Goal: Task Accomplishment & Management: Use online tool/utility

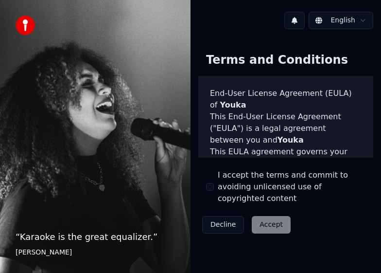
click at [209, 183] on button "I accept the terms and commit to avoiding unlicensed use of copyrighted content" at bounding box center [210, 187] width 8 height 8
click at [267, 216] on button "Accept" at bounding box center [271, 225] width 39 height 18
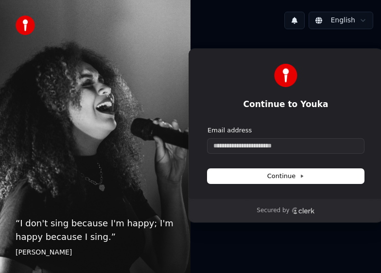
click at [349, 21] on html "“ I don't sing because I'm happy; I'm happy because I sing. ” William James Eng…" at bounding box center [190, 136] width 381 height 273
click at [366, 24] on html "“ I don't sing because I'm happy; I'm happy because I sing. ” William James Eng…" at bounding box center [190, 136] width 381 height 273
click at [253, 147] on input "Email address" at bounding box center [286, 146] width 157 height 15
click at [290, 175] on span "Continue" at bounding box center [285, 176] width 37 height 9
type input "**********"
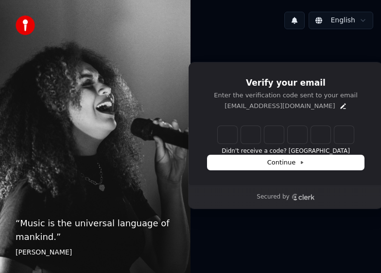
click at [226, 6] on div "English" at bounding box center [286, 20] width 191 height 33
click at [226, 130] on input "Enter verification code" at bounding box center [296, 135] width 156 height 18
type input "******"
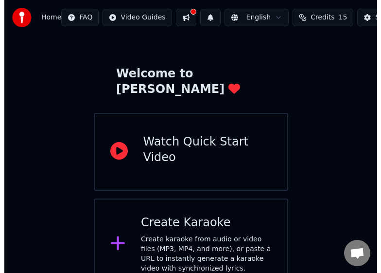
scroll to position [29, 0]
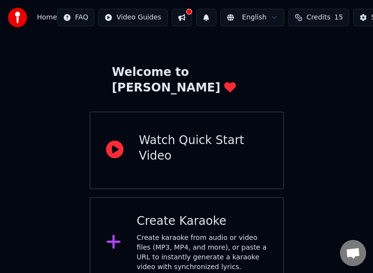
click at [180, 233] on div "Create karaoke from audio or video files (MP3, MP4, and more), or paste a URL t…" at bounding box center [202, 252] width 131 height 39
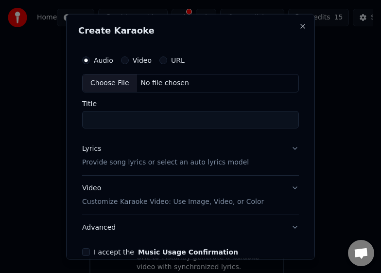
click at [103, 82] on div "Choose File" at bounding box center [110, 83] width 54 height 18
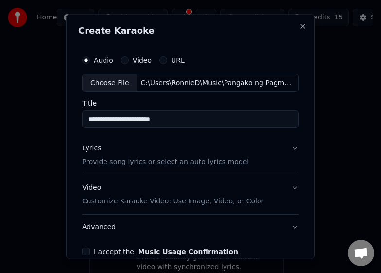
type input "**********"
click at [287, 147] on button "Lyrics Provide song lyrics or select an auto lyrics model" at bounding box center [190, 155] width 217 height 39
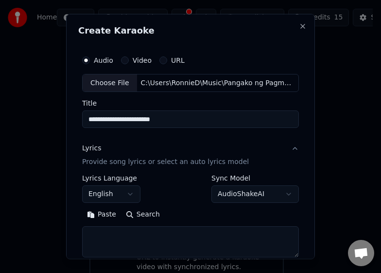
click at [129, 193] on button "English" at bounding box center [111, 194] width 58 height 18
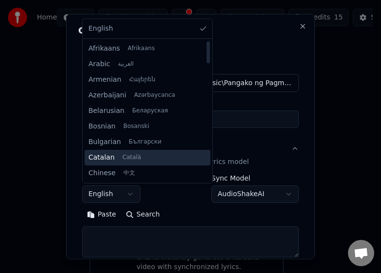
scroll to position [97, 0]
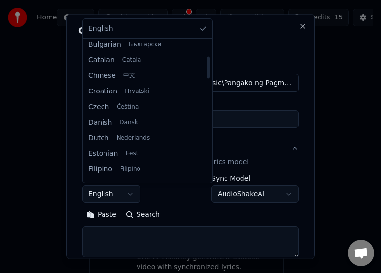
select select "**"
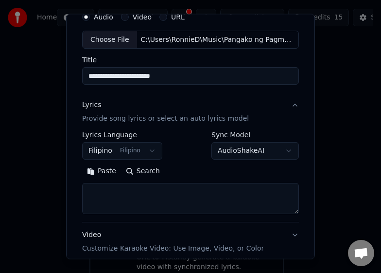
scroll to position [49, 0]
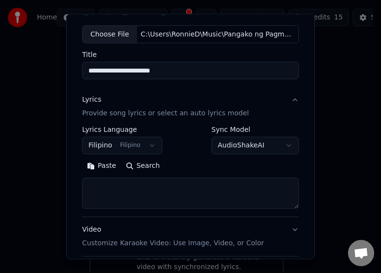
click at [278, 150] on body "**********" at bounding box center [186, 129] width 373 height 317
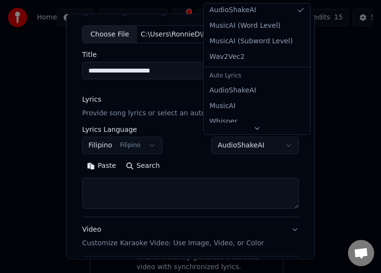
scroll to position [0, 0]
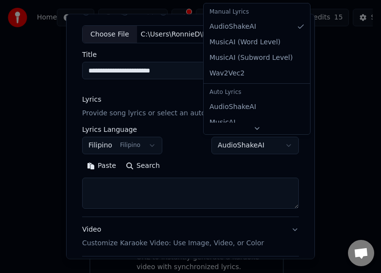
click at [231, 93] on div "Auto Lyrics" at bounding box center [257, 93] width 103 height 14
click at [209, 169] on body "**********" at bounding box center [186, 129] width 373 height 317
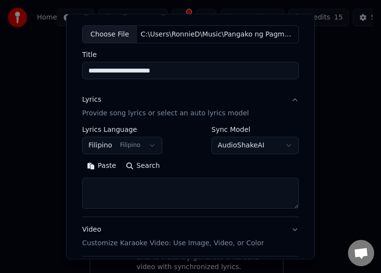
click at [107, 190] on textarea at bounding box center [190, 192] width 217 height 31
paste textarea "**********"
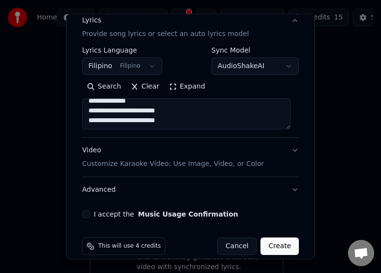
scroll to position [140, 0]
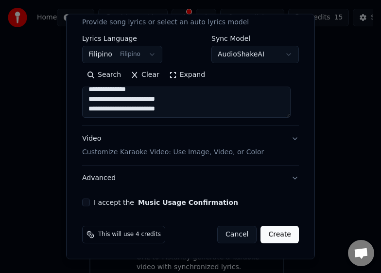
type textarea "**********"
click at [287, 140] on button "Video Customize Karaoke Video: Use Image, Video, or Color" at bounding box center [190, 145] width 217 height 39
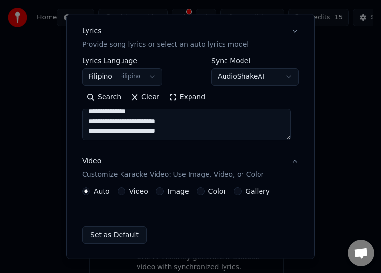
scroll to position [113, 0]
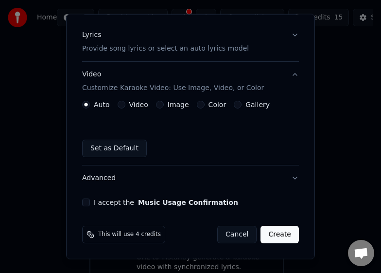
click at [160, 102] on button "Image" at bounding box center [160, 105] width 8 height 8
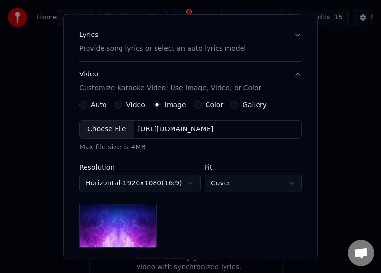
click at [90, 127] on div "Choose File" at bounding box center [107, 130] width 54 height 18
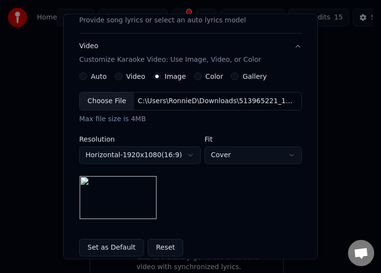
scroll to position [162, 0]
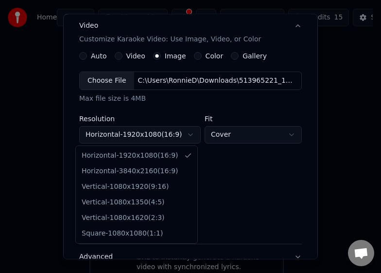
click at [183, 136] on body "**********" at bounding box center [186, 129] width 373 height 317
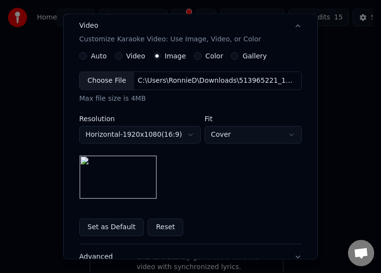
click at [183, 136] on body "**********" at bounding box center [186, 129] width 373 height 317
click at [250, 140] on body "**********" at bounding box center [186, 129] width 373 height 317
click at [251, 140] on body "**********" at bounding box center [186, 129] width 373 height 317
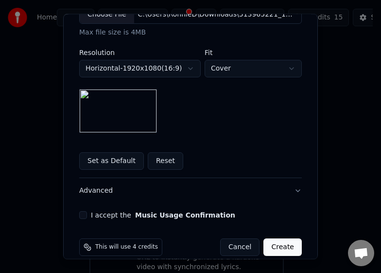
scroll to position [241, 0]
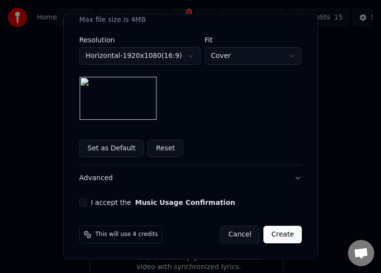
click at [82, 203] on button "I accept the Music Usage Confirmation" at bounding box center [83, 202] width 8 height 8
click at [103, 149] on button "Set as Default" at bounding box center [111, 149] width 65 height 18
click at [284, 236] on button "Create" at bounding box center [283, 235] width 38 height 18
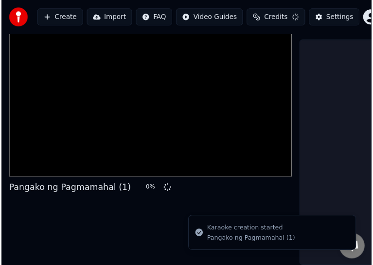
scroll to position [56, 0]
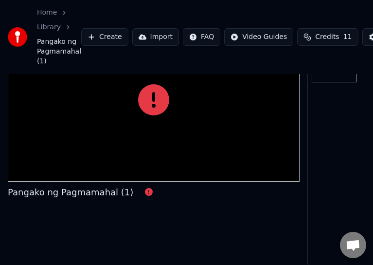
click at [149, 102] on icon at bounding box center [153, 99] width 31 height 31
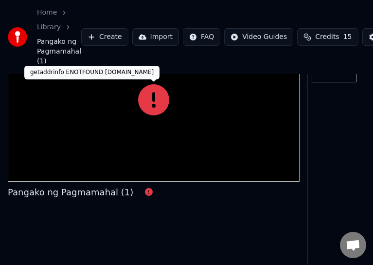
click at [146, 106] on icon at bounding box center [153, 99] width 31 height 31
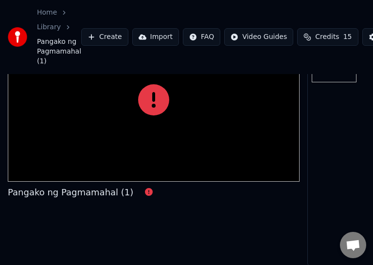
click at [146, 106] on icon at bounding box center [153, 99] width 31 height 31
click at [112, 187] on div "Pangako ng Pagmamahal (1)" at bounding box center [70, 192] width 125 height 14
click at [50, 46] on span "Pangako ng Pagmamahal (1)" at bounding box center [59, 51] width 44 height 29
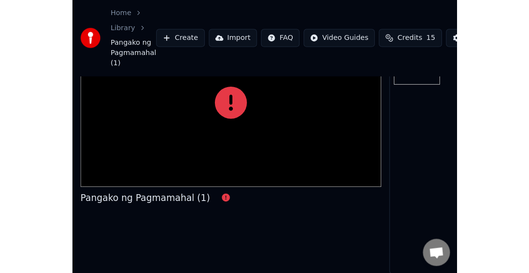
scroll to position [22, 0]
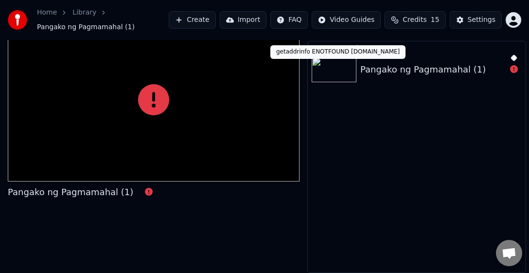
click at [381, 69] on icon at bounding box center [514, 69] width 8 height 8
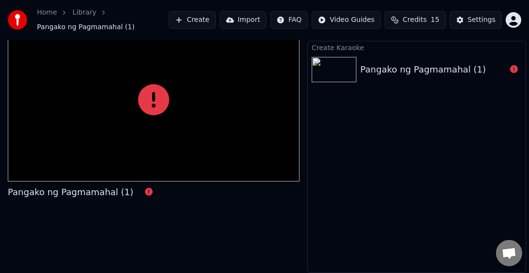
click at [381, 69] on icon at bounding box center [514, 69] width 8 height 8
click at [381, 71] on icon at bounding box center [514, 69] width 8 height 8
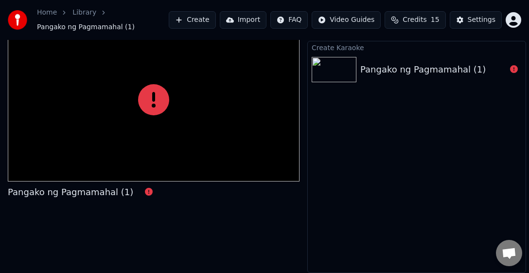
click at [381, 70] on icon at bounding box center [514, 69] width 8 height 8
click at [381, 73] on div "Pangako ng Pagmamahal (1)" at bounding box center [422, 70] width 125 height 14
click at [341, 74] on img at bounding box center [334, 69] width 45 height 25
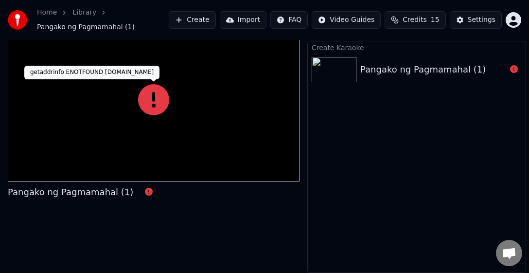
click at [142, 87] on icon at bounding box center [153, 99] width 31 height 31
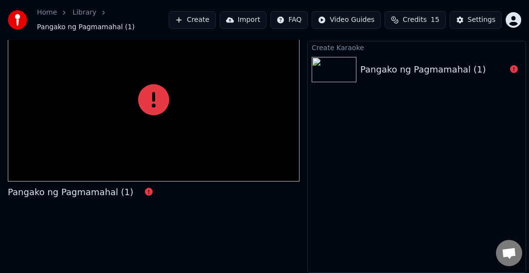
click at [152, 100] on icon at bounding box center [153, 99] width 31 height 31
click at [43, 11] on link "Home" at bounding box center [47, 13] width 20 height 10
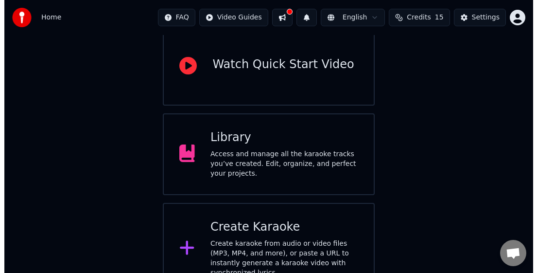
scroll to position [105, 0]
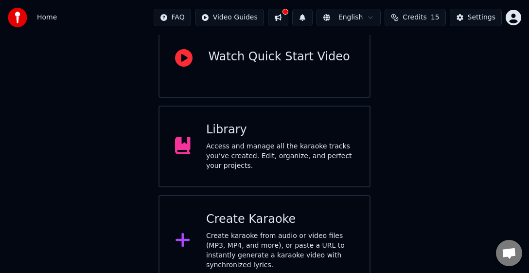
click at [233, 226] on div "Create Karaoke Create karaoke from audio or video files (MP3, MP4, and more), o…" at bounding box center [280, 241] width 148 height 58
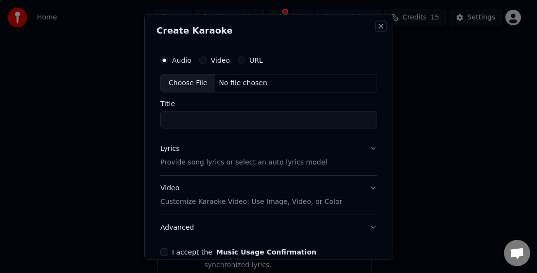
click at [377, 25] on button "Close" at bounding box center [381, 26] width 8 height 8
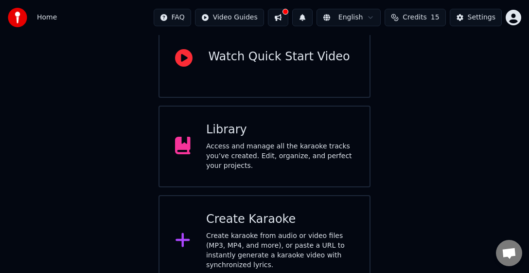
click at [288, 19] on button at bounding box center [278, 18] width 20 height 18
click at [288, 18] on button at bounding box center [278, 18] width 20 height 18
click at [282, 18] on button at bounding box center [278, 18] width 20 height 18
click at [33, 18] on div "Home" at bounding box center [32, 17] width 49 height 19
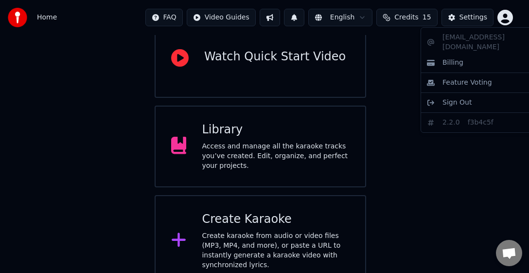
click at [381, 15] on html "Home FAQ Video Guides English Credits 15 Settings Welcome to Youka Watch Quick …" at bounding box center [264, 90] width 529 height 391
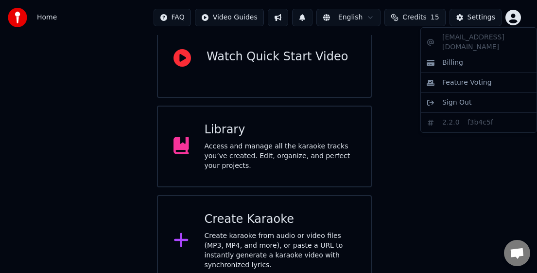
click at [381, 16] on html "Home FAQ Video Guides English Credits 15 Settings Welcome to Youka Watch Quick …" at bounding box center [268, 90] width 537 height 391
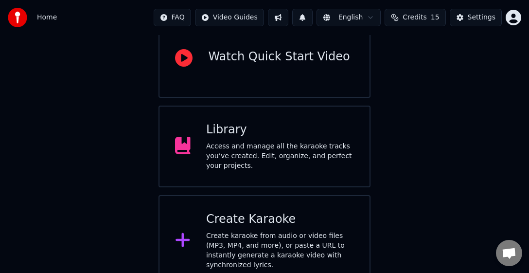
click at [220, 219] on div "Create Karaoke" at bounding box center [280, 220] width 148 height 16
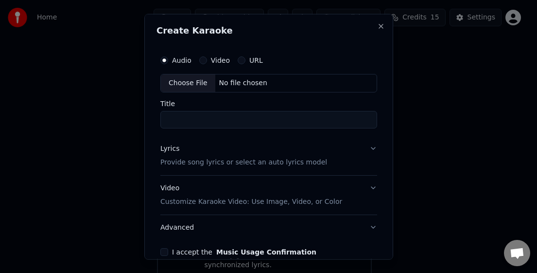
click at [195, 85] on div "Choose File" at bounding box center [188, 83] width 54 height 18
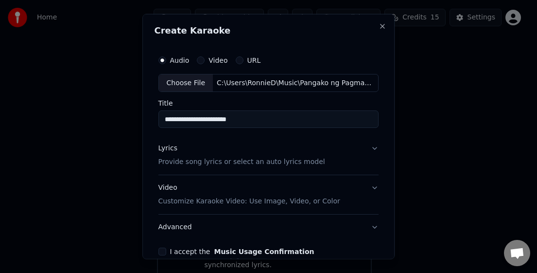
click at [258, 120] on input "**********" at bounding box center [269, 119] width 221 height 18
type input "**********"
click at [268, 163] on p "Provide song lyrics or select an auto lyrics model" at bounding box center [242, 162] width 167 height 10
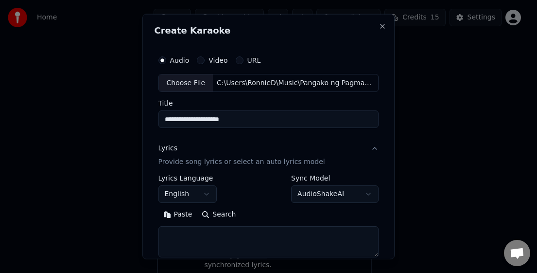
click at [197, 190] on button "English" at bounding box center [188, 194] width 58 height 18
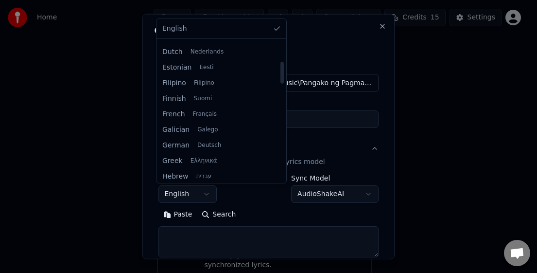
scroll to position [195, 0]
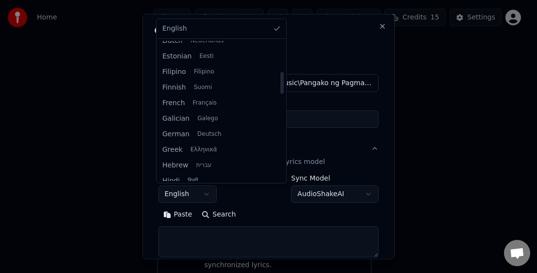
select select "**"
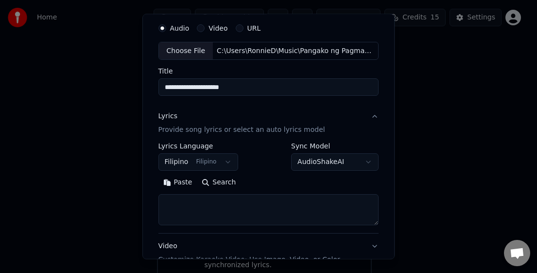
scroll to position [49, 0]
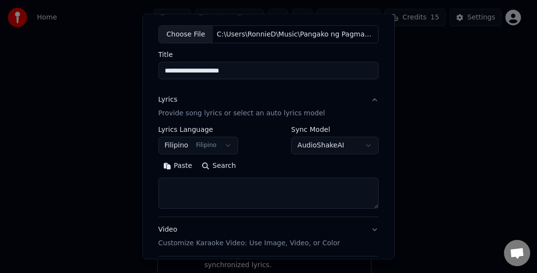
click at [194, 184] on textarea at bounding box center [269, 192] width 221 height 31
click at [177, 163] on button "Paste" at bounding box center [178, 166] width 39 height 16
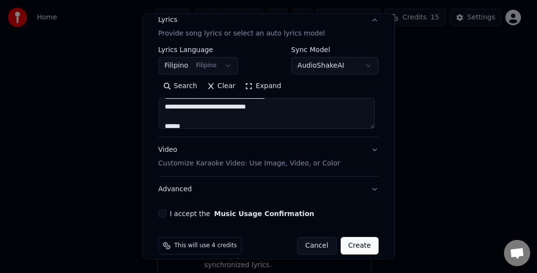
scroll to position [140, 0]
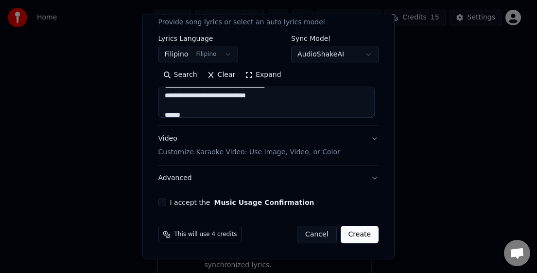
click at [367, 137] on button "Video Customize Karaoke Video: Use Image, Video, or Color" at bounding box center [269, 145] width 221 height 39
type textarea "**********"
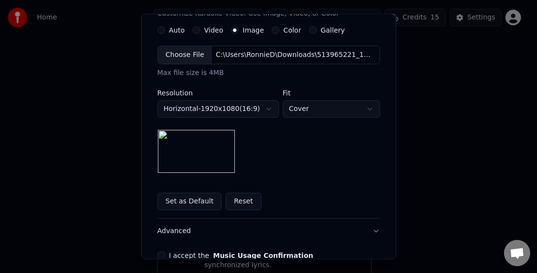
scroll to position [188, 0]
click at [362, 107] on body "**********" at bounding box center [264, 90] width 529 height 391
click at [315, 106] on body "**********" at bounding box center [264, 90] width 529 height 391
select select "*****"
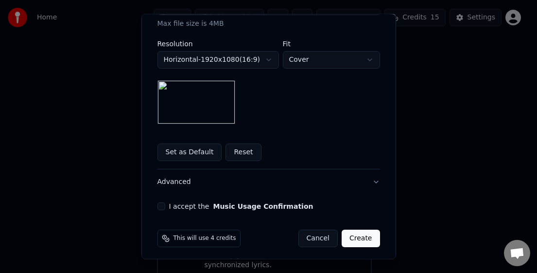
click at [158, 207] on button "I accept the Music Usage Confirmation" at bounding box center [162, 206] width 8 height 8
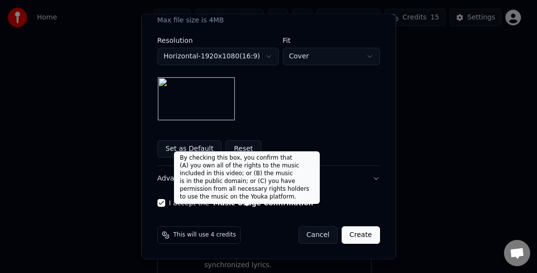
scroll to position [241, 0]
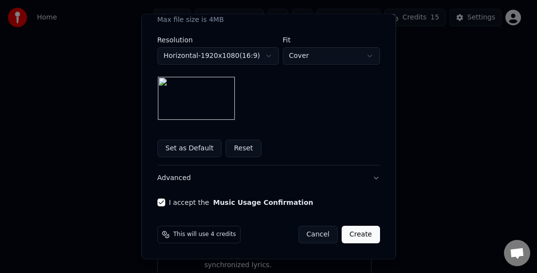
click at [357, 232] on button "Create" at bounding box center [361, 235] width 38 height 18
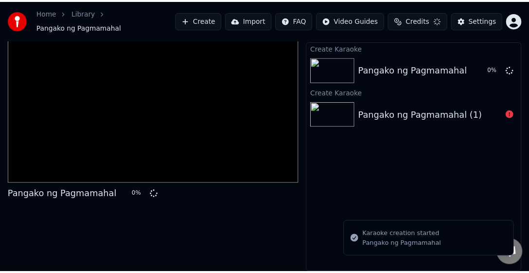
scroll to position [22, 0]
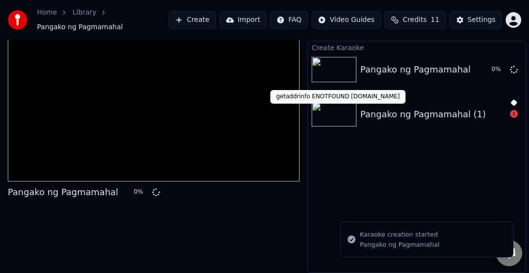
click at [381, 114] on icon at bounding box center [514, 114] width 8 height 8
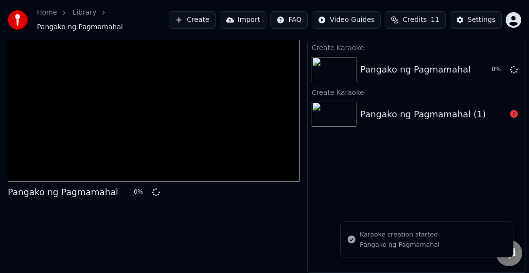
click at [381, 114] on icon at bounding box center [514, 114] width 8 height 8
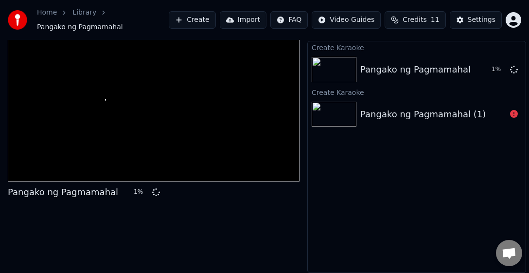
click at [381, 114] on icon at bounding box center [514, 114] width 8 height 8
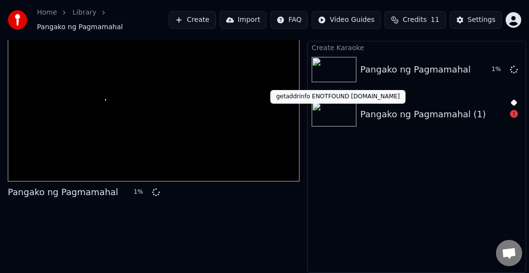
click at [381, 114] on icon at bounding box center [514, 114] width 8 height 8
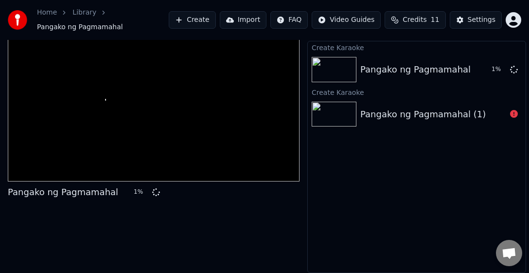
click at [381, 114] on icon at bounding box center [514, 114] width 8 height 8
click at [381, 112] on icon at bounding box center [514, 114] width 8 height 8
click at [381, 110] on div "Pangako ng Pagmamahal (1)" at bounding box center [422, 114] width 125 height 14
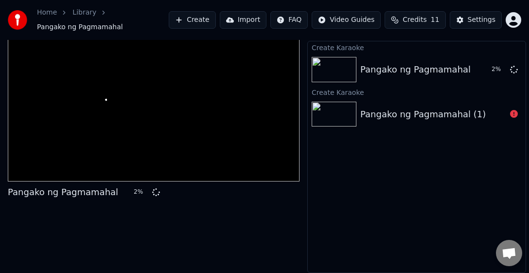
click at [354, 111] on img at bounding box center [334, 114] width 45 height 25
click at [381, 112] on icon at bounding box center [514, 114] width 8 height 8
click at [90, 11] on link "Library" at bounding box center [84, 13] width 24 height 10
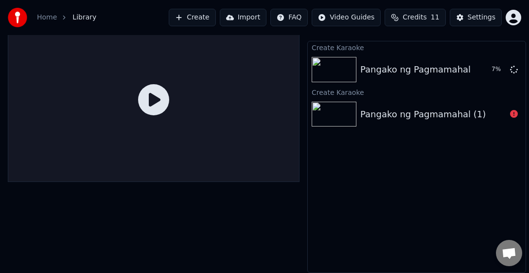
scroll to position [18, 0]
click at [53, 14] on link "Home" at bounding box center [47, 18] width 20 height 10
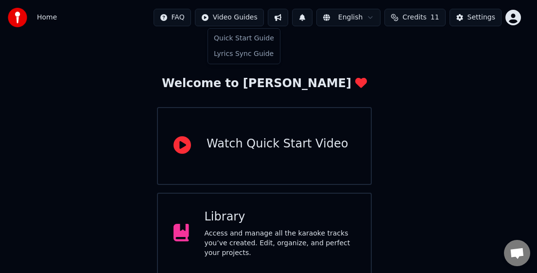
click at [237, 19] on html "Home FAQ Video Guides English Credits 11 Settings Welcome to Youka Watch Quick …" at bounding box center [268, 177] width 537 height 391
click at [381, 23] on html "Home FAQ Video Guides English Credits 11 Settings Welcome to Youka Watch Quick …" at bounding box center [268, 177] width 537 height 391
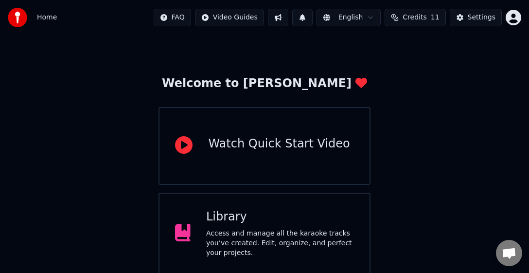
click at [20, 18] on img at bounding box center [17, 17] width 19 height 19
click at [54, 20] on span "Home" at bounding box center [47, 18] width 20 height 10
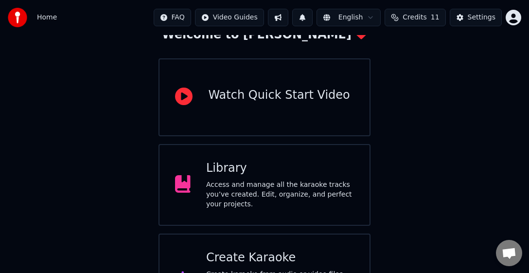
scroll to position [105, 0]
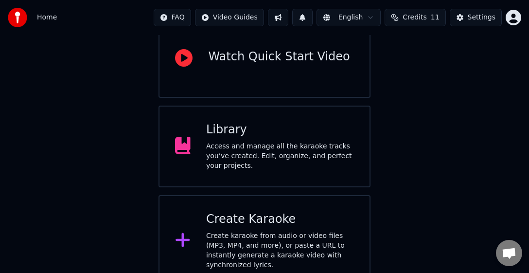
click at [218, 143] on div "Library Access and manage all the karaoke tracks you’ve created. Edit, organize…" at bounding box center [280, 146] width 148 height 49
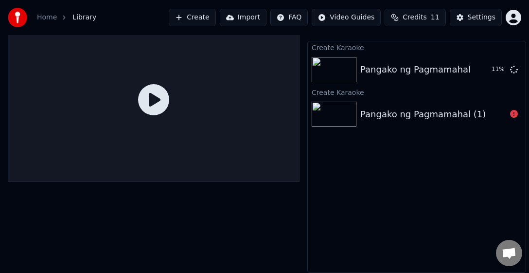
click at [381, 115] on div "Pangako ng Pagmamahal (1)" at bounding box center [422, 114] width 125 height 14
click at [381, 114] on div "Pangako ng Pagmamahal (1)" at bounding box center [433, 114] width 146 height 14
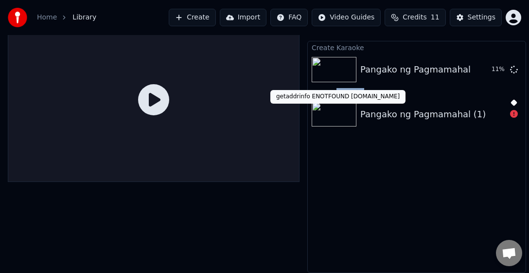
click at [381, 110] on icon at bounding box center [514, 114] width 8 height 8
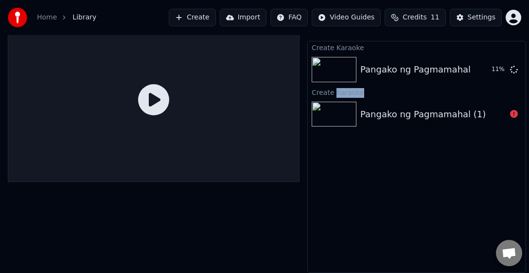
click at [381, 112] on icon at bounding box center [514, 114] width 8 height 8
click at [381, 114] on icon at bounding box center [514, 114] width 8 height 8
click at [350, 119] on img at bounding box center [334, 114] width 45 height 25
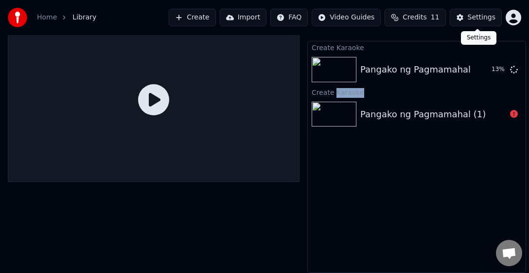
click at [381, 16] on button "Settings" at bounding box center [476, 18] width 52 height 18
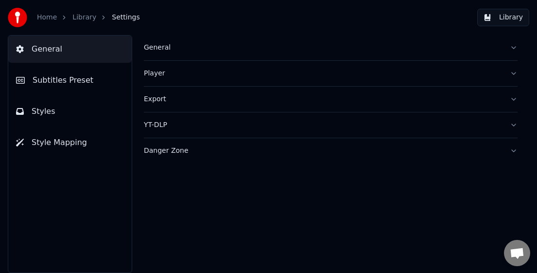
click at [381, 48] on button "General" at bounding box center [331, 47] width 374 height 25
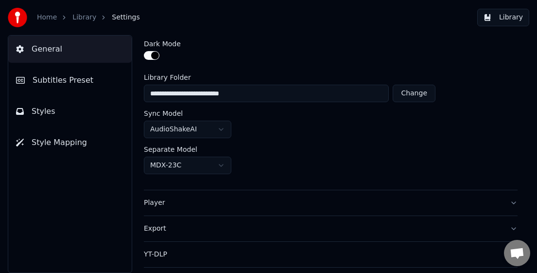
scroll to position [47, 0]
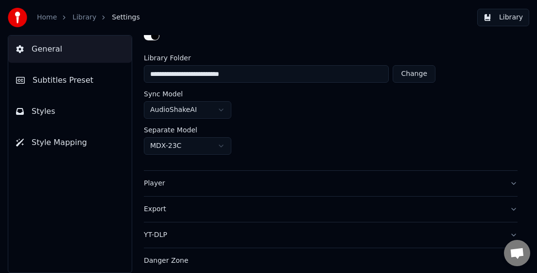
click at [51, 79] on span "Subtitles Preset" at bounding box center [63, 80] width 61 height 12
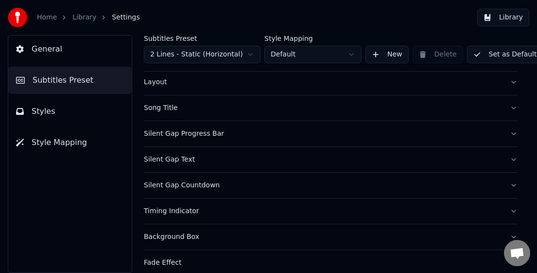
click at [42, 144] on span "Style Mapping" at bounding box center [59, 143] width 55 height 12
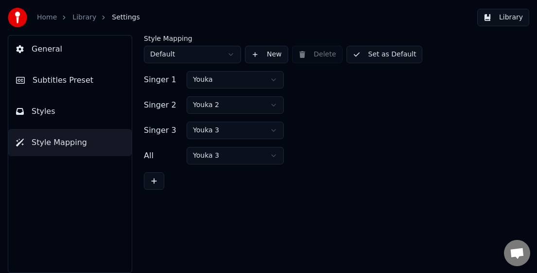
scroll to position [0, 0]
click at [64, 49] on button "General" at bounding box center [70, 48] width 124 height 27
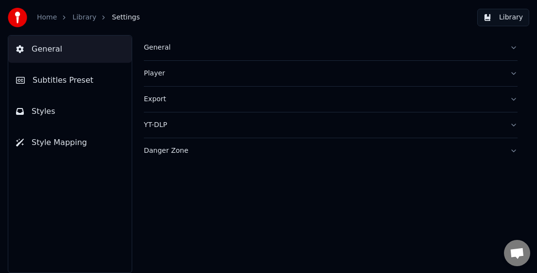
click at [174, 144] on button "Danger Zone" at bounding box center [331, 150] width 374 height 25
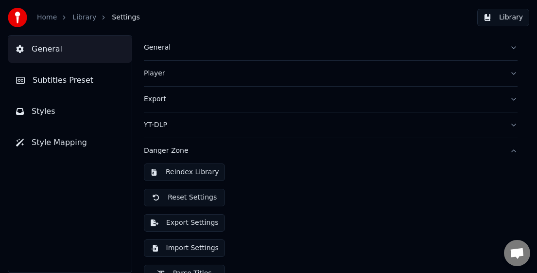
click at [173, 152] on div "Danger Zone" at bounding box center [323, 151] width 358 height 10
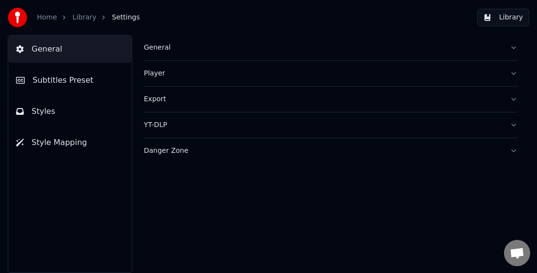
click at [156, 44] on div "General" at bounding box center [323, 48] width 358 height 10
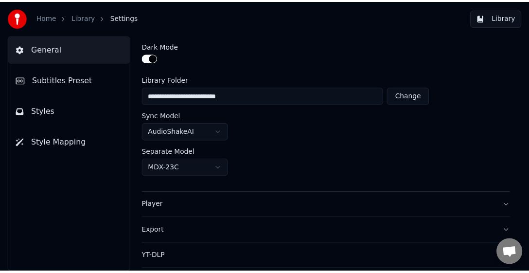
scroll to position [47, 0]
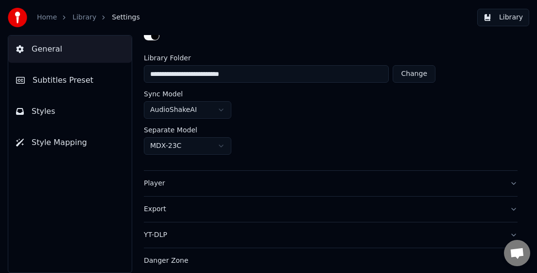
click at [317, 127] on div "Separate Model" at bounding box center [331, 129] width 374 height 7
click at [74, 17] on link "Library" at bounding box center [84, 18] width 24 height 10
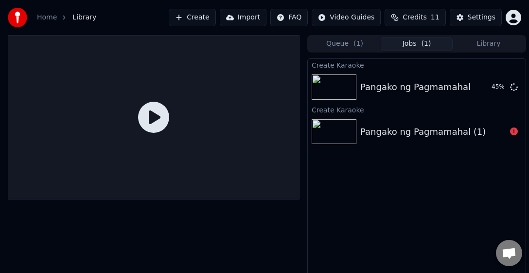
drag, startPoint x: 522, startPoint y: 111, endPoint x: 364, endPoint y: 105, distance: 158.7
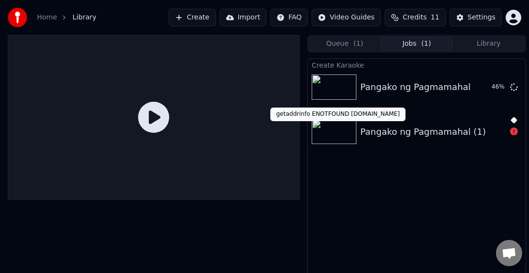
click at [381, 131] on icon at bounding box center [514, 131] width 8 height 8
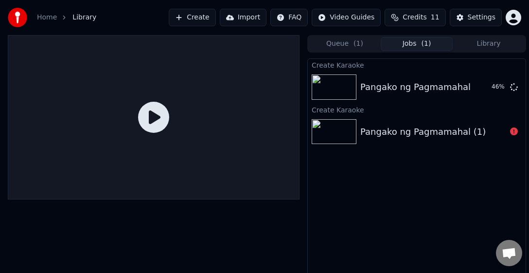
click at [381, 131] on icon at bounding box center [514, 131] width 8 height 8
drag, startPoint x: 525, startPoint y: 117, endPoint x: 517, endPoint y: 115, distance: 8.0
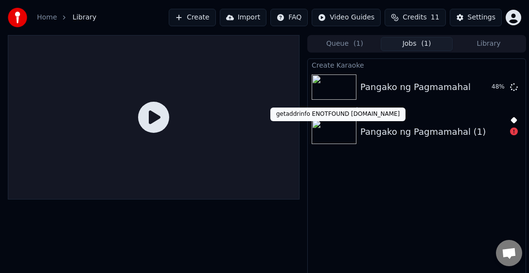
drag, startPoint x: 521, startPoint y: 112, endPoint x: 278, endPoint y: 112, distance: 243.1
click at [278, 112] on div "getaddrinfo ENOTFOUND [DOMAIN_NAME] getaddrinfo ENOTFOUND [DOMAIN_NAME]" at bounding box center [337, 114] width 135 height 14
copy div "getaddrinfo ENOTFOUND [DOMAIN_NAME]"
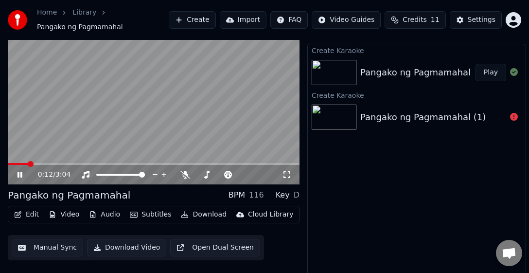
scroll to position [22, 0]
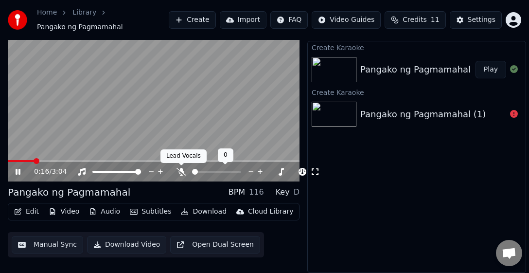
click at [183, 172] on icon at bounding box center [182, 172] width 10 height 8
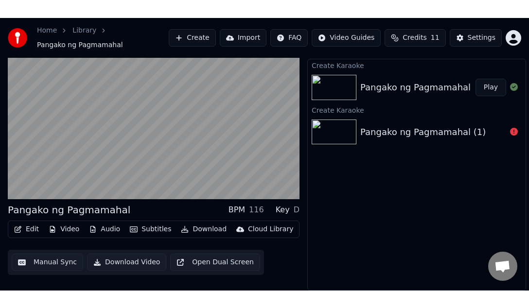
scroll to position [17, 0]
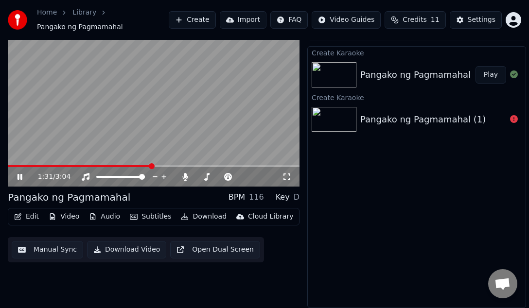
click at [284, 177] on icon at bounding box center [287, 177] width 10 height 8
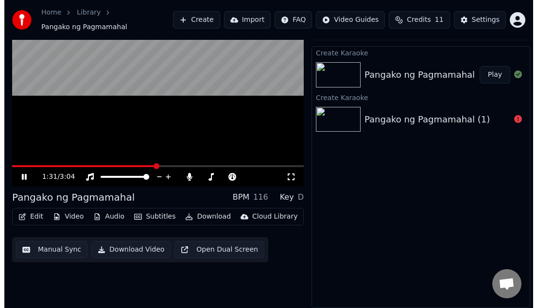
scroll to position [0, 0]
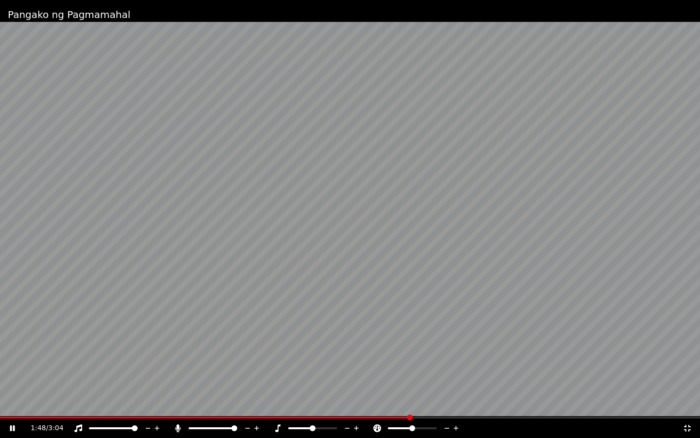
click at [381, 272] on icon at bounding box center [687, 428] width 7 height 7
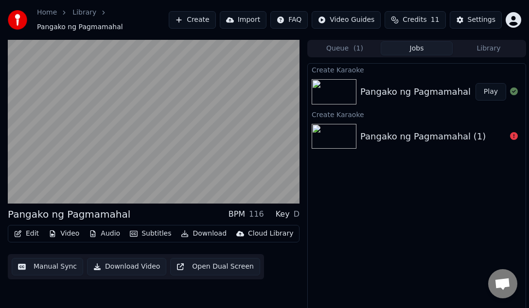
click at [119, 267] on button "Download Video" at bounding box center [126, 267] width 79 height 18
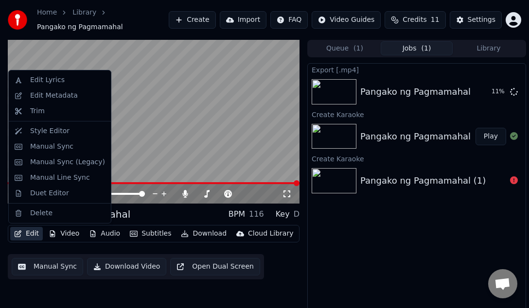
click at [18, 232] on icon "button" at bounding box center [18, 234] width 8 height 7
click at [42, 78] on div "Edit Lyrics" at bounding box center [47, 80] width 35 height 10
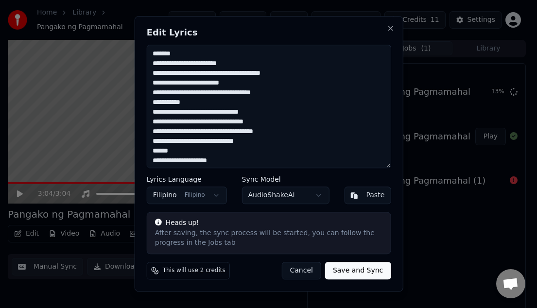
drag, startPoint x: 195, startPoint y: 53, endPoint x: 147, endPoint y: 53, distance: 47.2
click at [147, 53] on textarea at bounding box center [268, 107] width 245 height 124
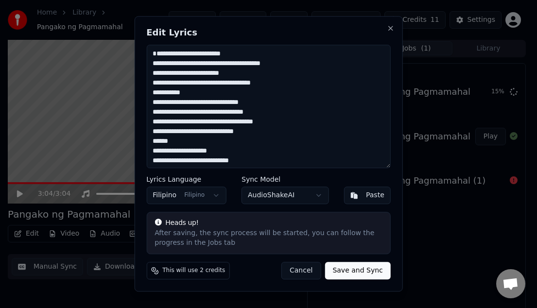
click at [153, 62] on textarea at bounding box center [268, 107] width 245 height 124
click at [153, 59] on textarea at bounding box center [268, 107] width 245 height 124
drag, startPoint x: 192, startPoint y: 92, endPoint x: 147, endPoint y: 91, distance: 44.7
click at [147, 91] on textarea at bounding box center [268, 107] width 245 height 124
drag, startPoint x: 183, startPoint y: 142, endPoint x: 121, endPoint y: 149, distance: 63.2
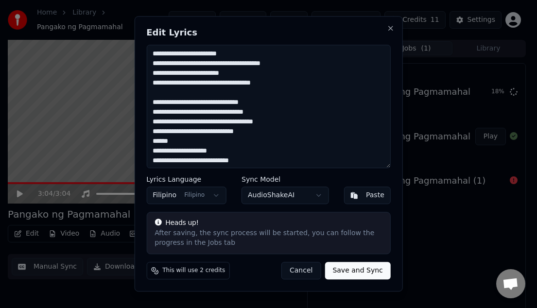
click at [121, 149] on body "Home Library Pangako ng Pagmamahal Create Import FAQ Video Guides Credits 11 Se…" at bounding box center [264, 154] width 529 height 308
click at [186, 146] on textarea "**********" at bounding box center [268, 107] width 245 height 124
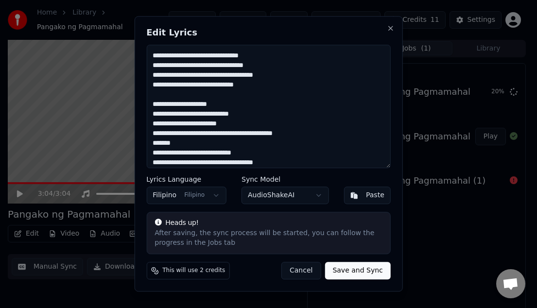
scroll to position [49, 0]
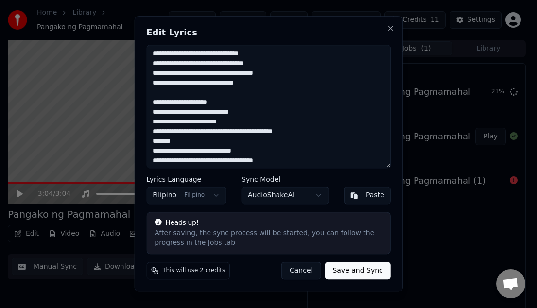
drag, startPoint x: 173, startPoint y: 143, endPoint x: 146, endPoint y: 146, distance: 27.3
click at [144, 143] on div "Edit Lyrics Lyrics Language Filipino Filipino Sync Model AudioShakeAI Paste Hea…" at bounding box center [268, 154] width 269 height 276
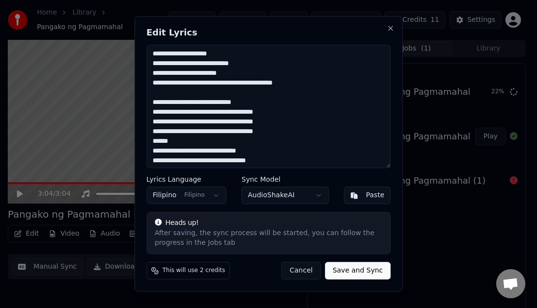
drag, startPoint x: 170, startPoint y: 142, endPoint x: 144, endPoint y: 143, distance: 25.8
click at [144, 143] on div "**********" at bounding box center [268, 154] width 269 height 276
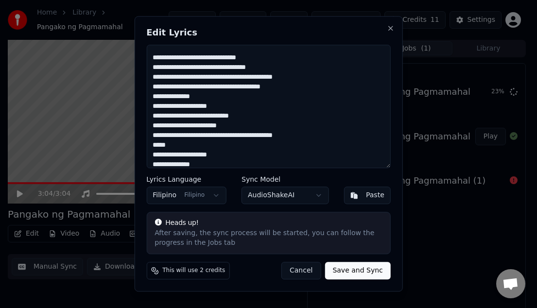
scroll to position [195, 0]
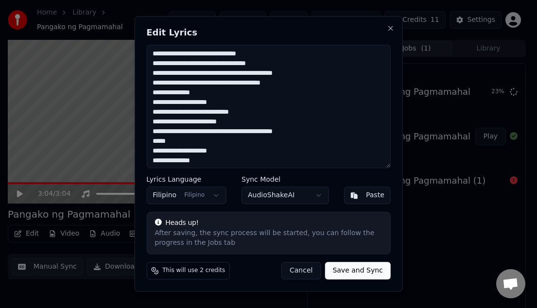
drag, startPoint x: 204, startPoint y: 90, endPoint x: 164, endPoint y: 104, distance: 42.6
click at [140, 88] on div "**********" at bounding box center [268, 154] width 269 height 276
click at [203, 99] on textarea "**********" at bounding box center [268, 107] width 245 height 124
click at [199, 91] on textarea "**********" at bounding box center [268, 107] width 245 height 124
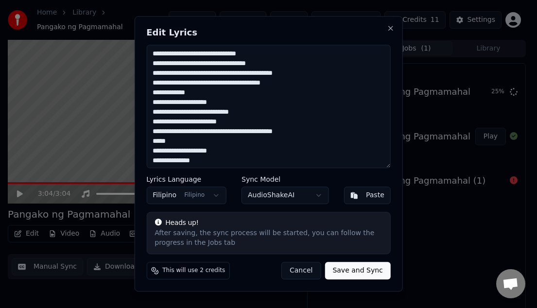
scroll to position [215, 0]
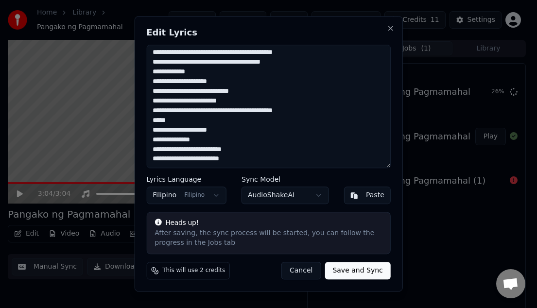
drag, startPoint x: 195, startPoint y: 72, endPoint x: 139, endPoint y: 70, distance: 56.0
click at [140, 70] on div "**********" at bounding box center [268, 154] width 269 height 276
drag, startPoint x: 170, startPoint y: 121, endPoint x: 145, endPoint y: 121, distance: 24.3
click at [150, 122] on textarea "**********" at bounding box center [268, 107] width 245 height 124
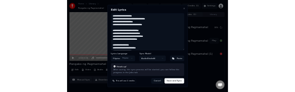
scroll to position [49, 0]
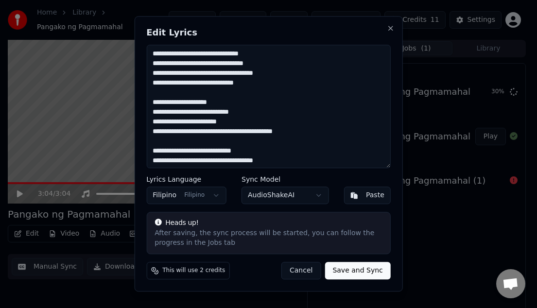
type textarea "**********"
click at [359, 268] on button "Save and Sync" at bounding box center [358, 272] width 66 height 18
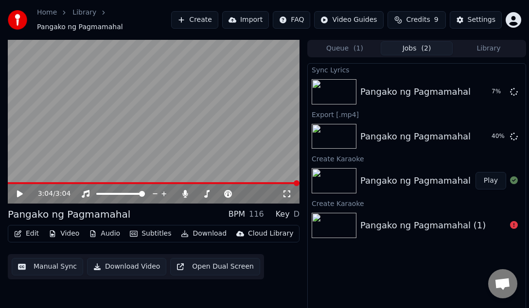
click at [17, 193] on icon at bounding box center [27, 194] width 22 height 8
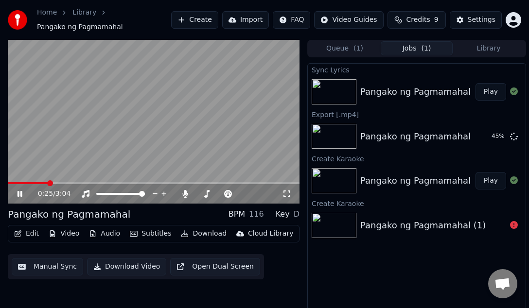
click at [15, 195] on div "0:25 / 3:04" at bounding box center [154, 194] width 284 height 10
click at [19, 189] on div "0:25 / 3:04" at bounding box center [154, 194] width 284 height 10
click at [20, 191] on icon at bounding box center [27, 194] width 22 height 8
click at [381, 89] on button "Play" at bounding box center [491, 92] width 31 height 18
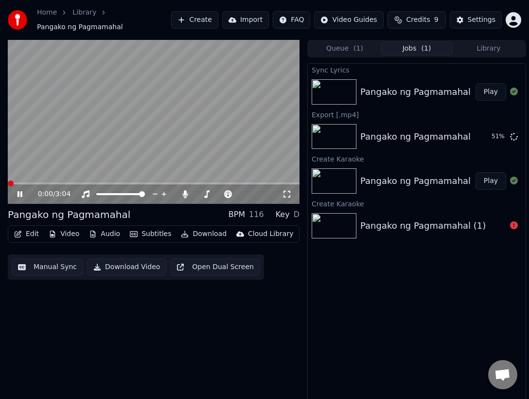
click at [0, 197] on html "Home Library Pangako ng Pagmamahal Create Import FAQ Video Guides Credits 9 Set…" at bounding box center [264, 199] width 529 height 399
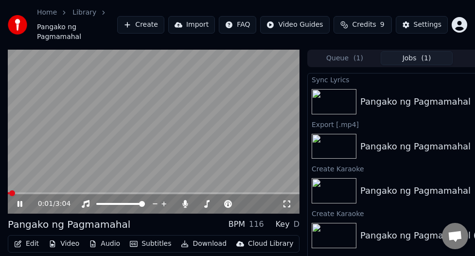
click at [9, 190] on span at bounding box center [12, 193] width 6 height 6
click at [16, 192] on span at bounding box center [78, 193] width 141 height 2
click at [20, 201] on icon at bounding box center [20, 204] width 5 height 6
click at [8, 190] on span at bounding box center [11, 193] width 6 height 6
click at [50, 11] on link "Home" at bounding box center [47, 13] width 20 height 10
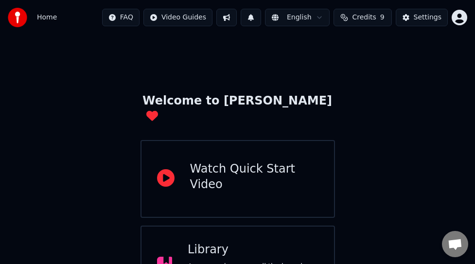
click at [191, 20] on html "Home FAQ Video Guides English Credits 9 Settings Welcome to Youka Watch Quick S…" at bounding box center [237, 203] width 475 height 407
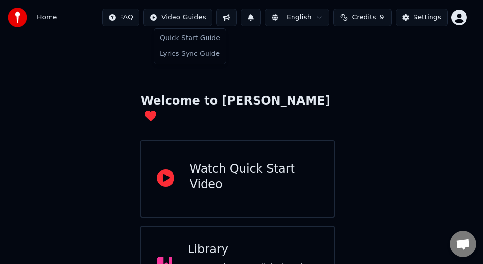
click at [42, 15] on html "Home FAQ Video Guides English Credits 9 Settings Welcome to Youka Watch Quick S…" at bounding box center [241, 203] width 483 height 407
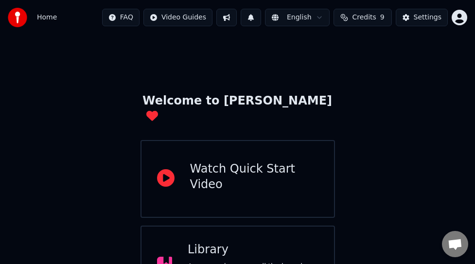
click at [362, 17] on span "Credits" at bounding box center [364, 18] width 24 height 10
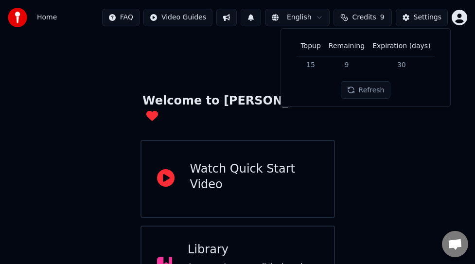
click at [312, 63] on td "15" at bounding box center [311, 65] width 28 height 18
click at [372, 88] on button "Refresh" at bounding box center [366, 90] width 50 height 18
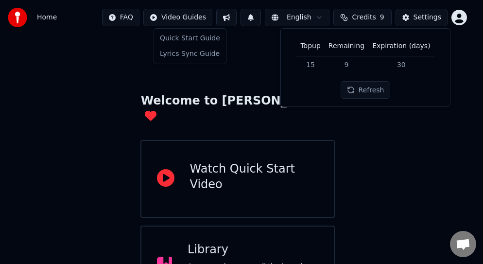
click at [184, 14] on html "Home FAQ Video Guides English Credits 9 Settings Welcome to Youka Watch Quick S…" at bounding box center [241, 203] width 483 height 407
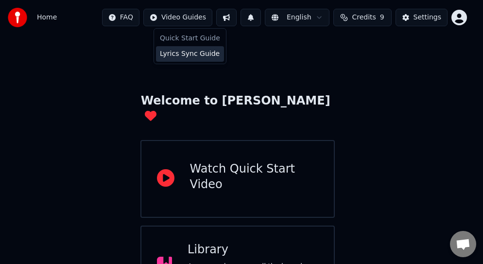
click at [160, 52] on div "Lyrics Sync Guide" at bounding box center [190, 54] width 68 height 16
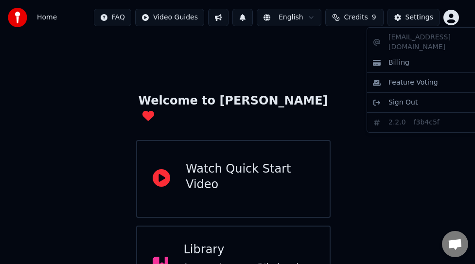
click at [381, 18] on html "Home FAQ Video Guides English Credits 9 Settings Welcome to Youka Watch Quick S…" at bounding box center [237, 203] width 475 height 407
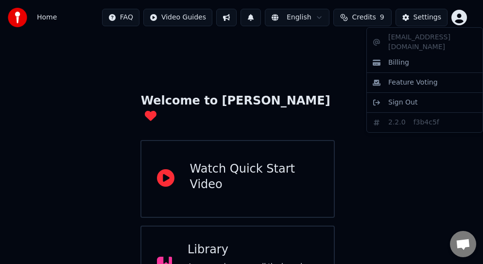
click at [381, 39] on div "[EMAIL_ADDRESS][DOMAIN_NAME] Billing Feature Voting Sign Out 2.2.0 f3b4c5f" at bounding box center [425, 80] width 117 height 106
click at [12, 17] on html "Home FAQ Video Guides English Credits 9 Settings Welcome to Youka Watch Quick S…" at bounding box center [241, 203] width 483 height 407
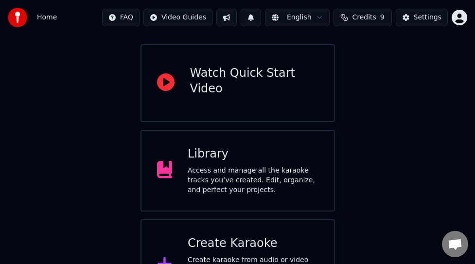
scroll to position [97, 0]
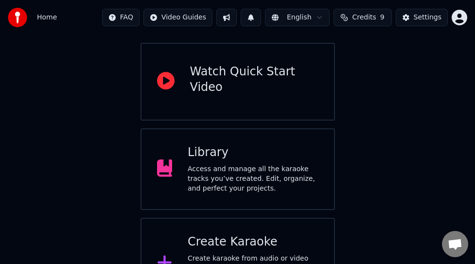
click at [179, 21] on html "Home FAQ Video Guides English Credits 9 Settings Welcome to Youka Watch Quick S…" at bounding box center [237, 106] width 475 height 407
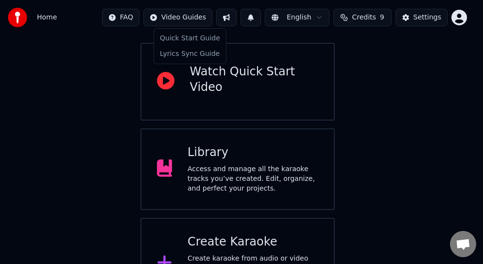
click at [230, 13] on html "Home FAQ Video Guides English Credits 9 Settings Welcome to Youka Watch Quick S…" at bounding box center [241, 106] width 483 height 407
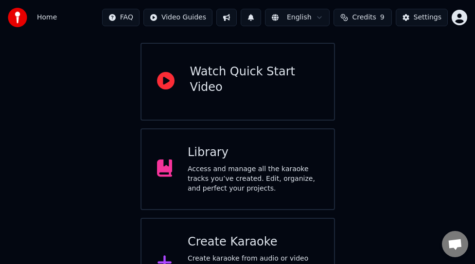
click at [231, 16] on button at bounding box center [226, 18] width 20 height 18
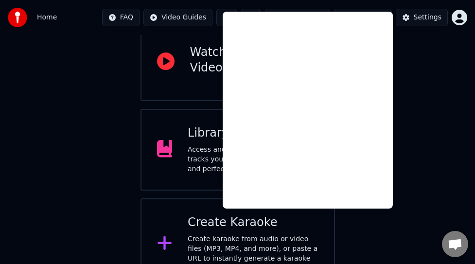
scroll to position [127, 0]
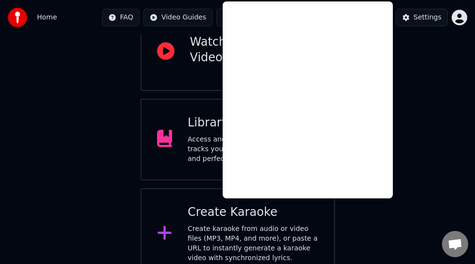
click at [34, 13] on div "Home" at bounding box center [32, 17] width 49 height 19
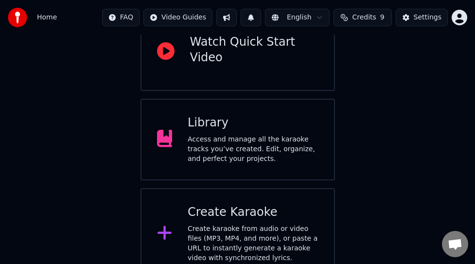
click at [219, 135] on div "Access and manage all the karaoke tracks you’ve created. Edit, organize, and pe…" at bounding box center [253, 149] width 131 height 29
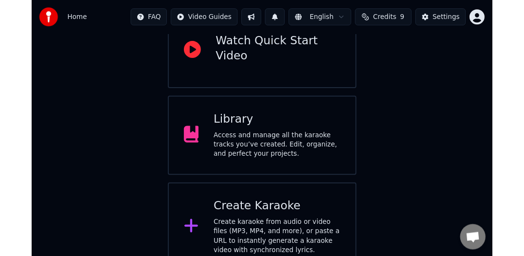
scroll to position [27, 0]
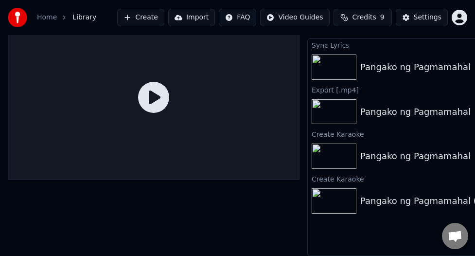
click at [333, 65] on img at bounding box center [334, 66] width 45 height 25
click at [376, 60] on div "Pangako ng Pagmamahal" at bounding box center [415, 67] width 110 height 14
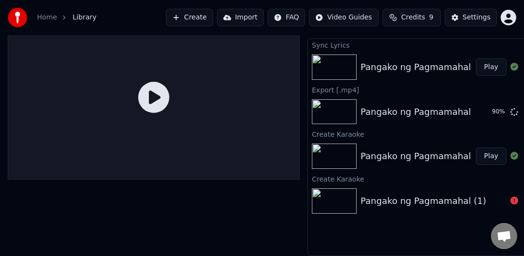
click at [381, 58] on button "Play" at bounding box center [491, 67] width 31 height 18
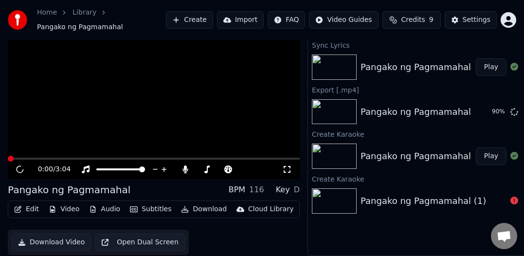
scroll to position [32, 0]
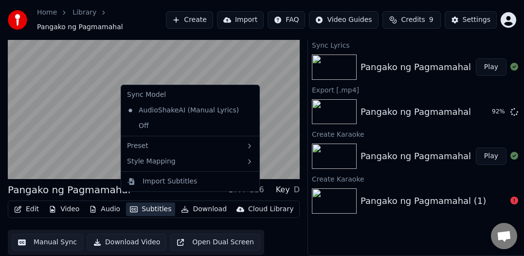
click at [138, 202] on button "Subtitles" at bounding box center [150, 209] width 49 height 14
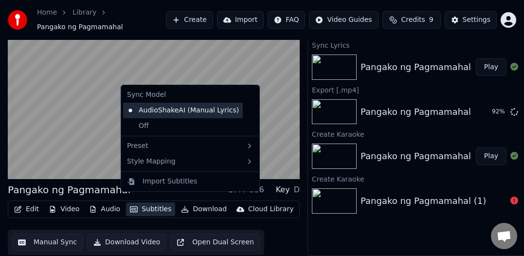
click at [152, 104] on div "AudioShakeAI (Manual Lyrics)" at bounding box center [183, 111] width 120 height 16
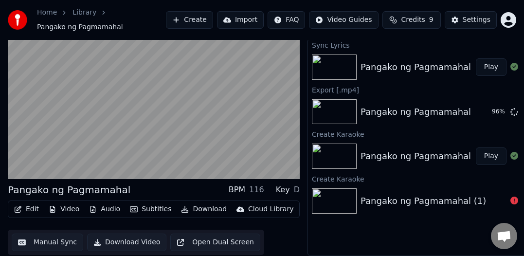
click at [142, 202] on button "Subtitles" at bounding box center [150, 209] width 49 height 14
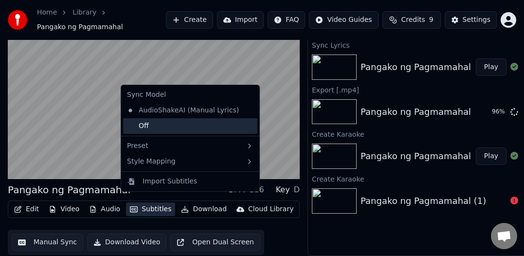
click at [136, 126] on div "Off" at bounding box center [190, 126] width 134 height 16
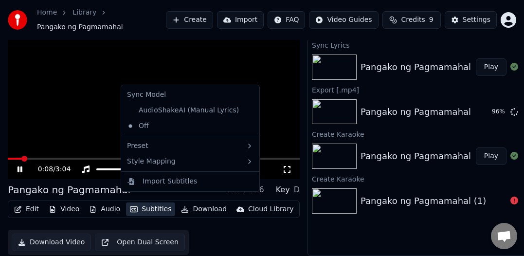
click at [141, 202] on button "Subtitles" at bounding box center [150, 209] width 49 height 14
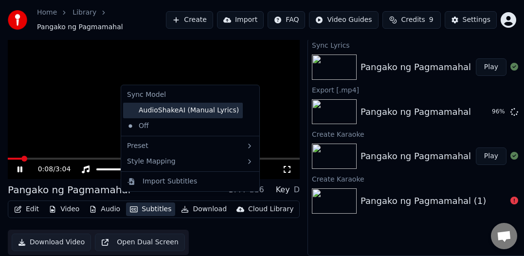
click at [140, 108] on div "AudioShakeAI (Manual Lyrics)" at bounding box center [183, 111] width 120 height 16
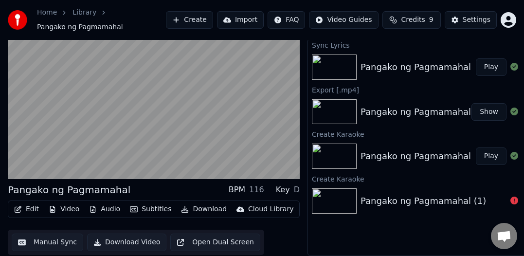
click at [39, 233] on button "Manual Sync" at bounding box center [47, 242] width 71 height 18
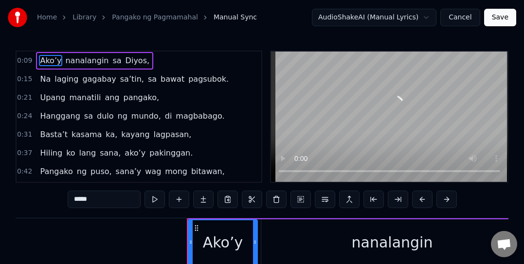
scroll to position [0, 1366]
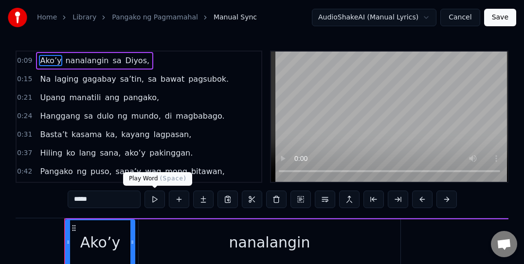
click at [153, 199] on button at bounding box center [154, 200] width 20 height 18
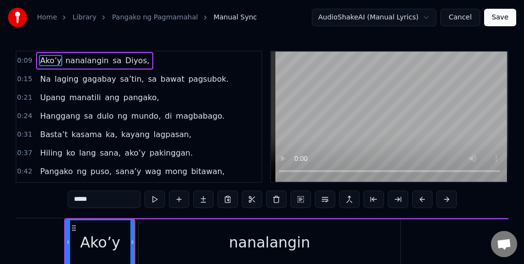
click at [154, 199] on button at bounding box center [154, 200] width 20 height 18
click at [152, 199] on button at bounding box center [154, 200] width 20 height 18
click at [82, 60] on span "nanalangin" at bounding box center [86, 60] width 45 height 11
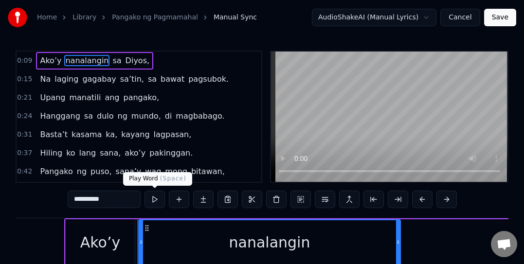
click at [157, 200] on button at bounding box center [154, 200] width 20 height 18
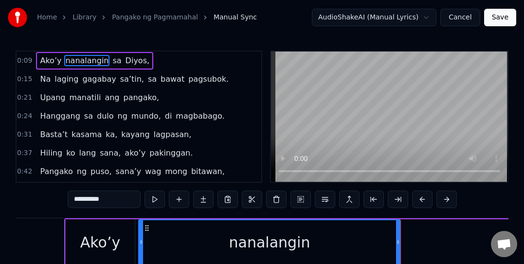
click at [111, 62] on span "sa" at bounding box center [116, 60] width 11 height 11
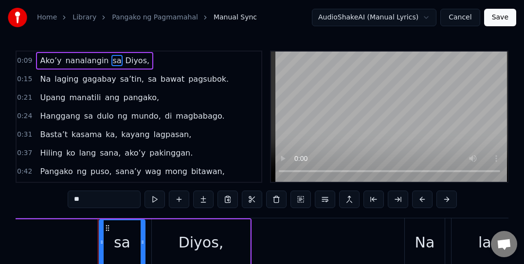
scroll to position [0, 1833]
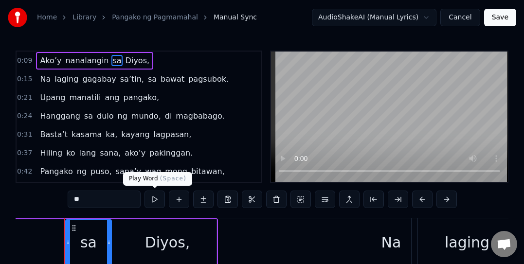
click at [150, 199] on button at bounding box center [154, 200] width 20 height 18
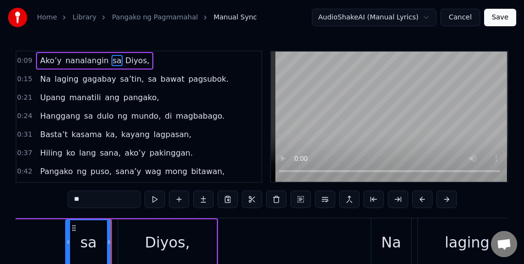
click at [125, 65] on span "Diyos," at bounding box center [137, 60] width 26 height 11
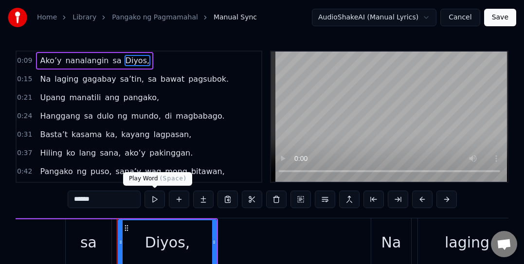
click at [155, 195] on button at bounding box center [154, 200] width 20 height 18
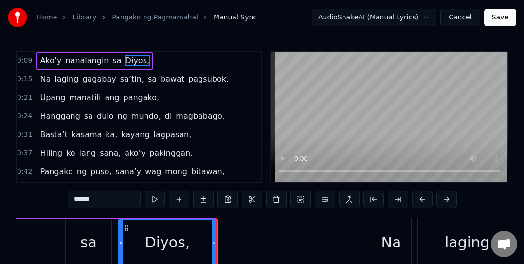
click at [44, 77] on span "Na" at bounding box center [45, 78] width 13 height 11
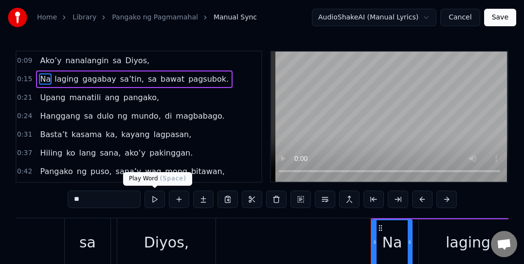
click at [154, 195] on button at bounding box center [154, 200] width 20 height 18
click at [68, 77] on span "laging" at bounding box center [66, 78] width 26 height 11
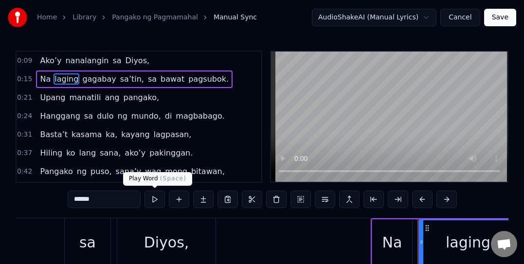
click at [154, 198] on button at bounding box center [154, 200] width 20 height 18
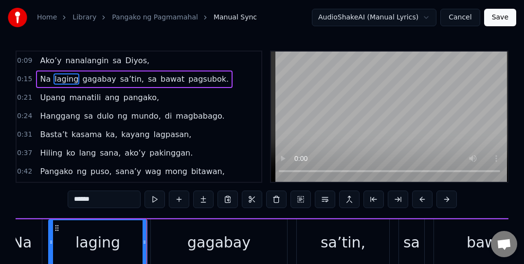
scroll to position [0, 2259]
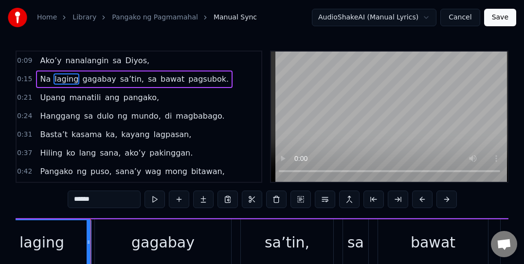
click at [99, 73] on span "gagabay" at bounding box center [98, 78] width 35 height 11
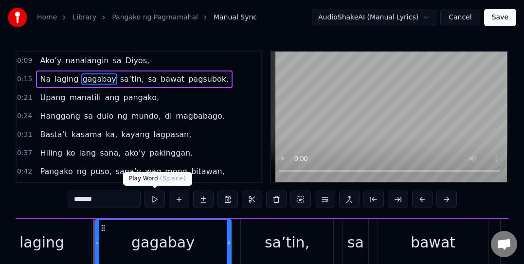
click at [155, 202] on button at bounding box center [154, 200] width 20 height 18
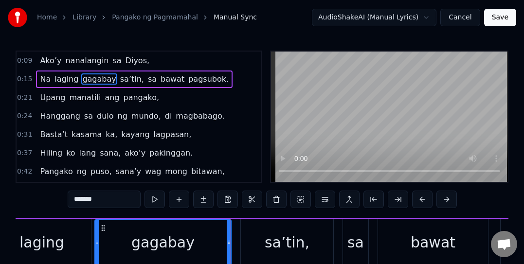
click at [119, 78] on span "sa’tin," at bounding box center [132, 78] width 26 height 11
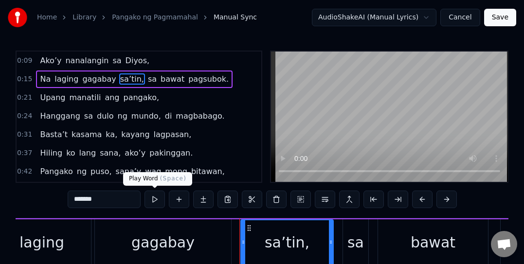
click at [151, 198] on button at bounding box center [154, 200] width 20 height 18
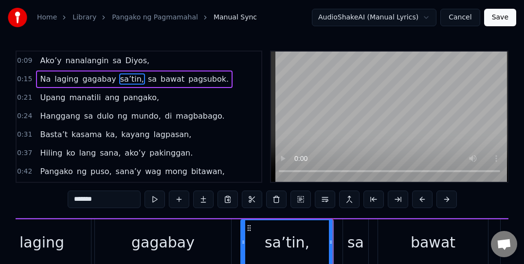
click at [147, 83] on span "sa" at bounding box center [152, 78] width 11 height 11
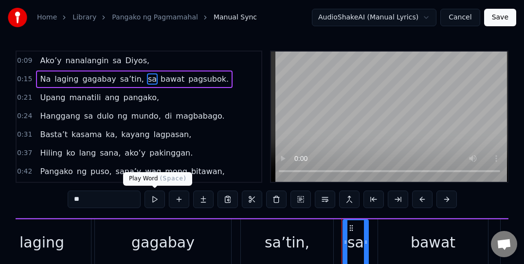
click at [154, 200] on button at bounding box center [154, 200] width 20 height 18
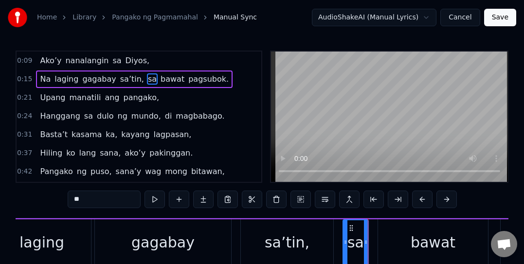
click at [165, 78] on span "bawat" at bounding box center [173, 78] width 26 height 11
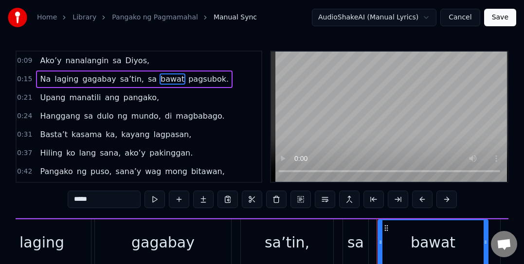
click at [157, 195] on button at bounding box center [154, 200] width 20 height 18
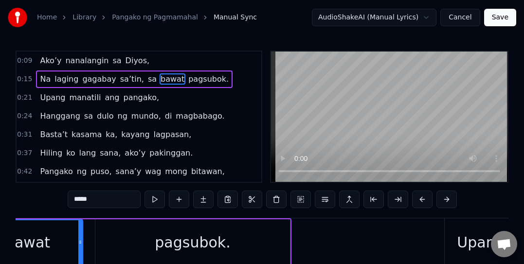
scroll to position [0, 2682]
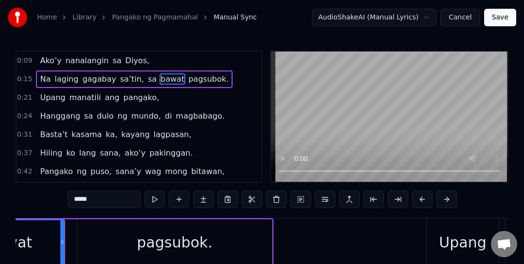
click at [187, 78] on span "pagsubok." at bounding box center [208, 78] width 42 height 11
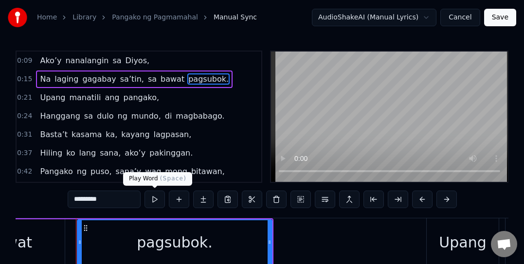
click at [152, 196] on button at bounding box center [154, 200] width 20 height 18
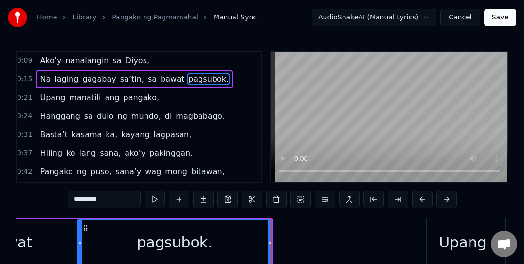
click at [60, 100] on span "Upang" at bounding box center [52, 97] width 27 height 11
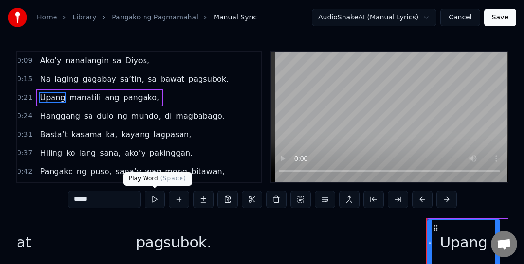
click at [152, 195] on button at bounding box center [154, 200] width 20 height 18
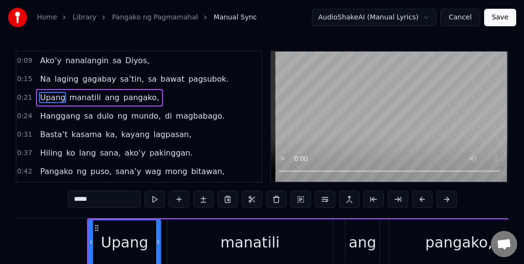
scroll to position [0, 3117]
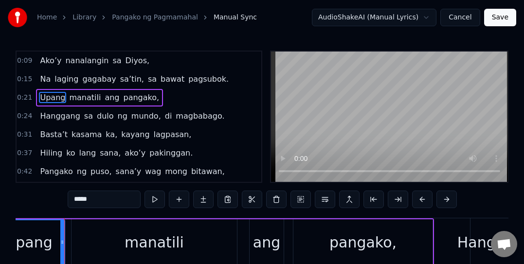
click at [89, 98] on span "manatili" at bounding box center [85, 97] width 34 height 11
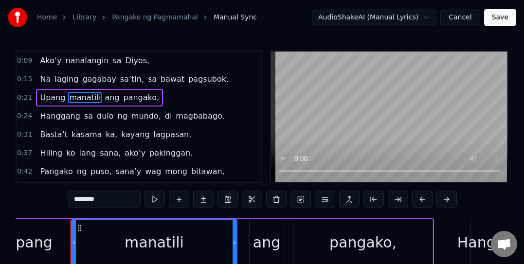
click at [152, 195] on button at bounding box center [154, 200] width 20 height 18
click at [105, 97] on span "ang" at bounding box center [112, 97] width 17 height 11
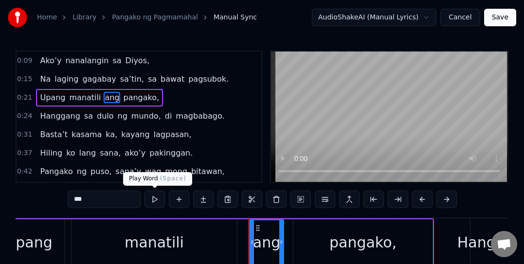
click at [156, 197] on button at bounding box center [154, 200] width 20 height 18
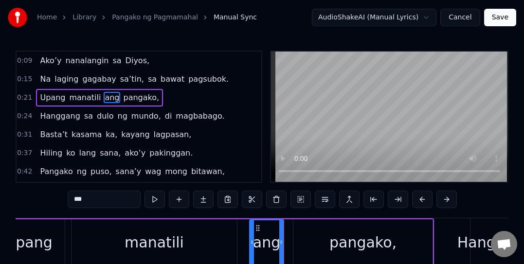
click at [130, 98] on span "pangako," at bounding box center [141, 97] width 38 height 11
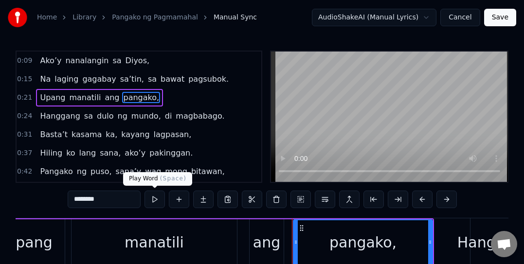
click at [153, 200] on button at bounding box center [154, 200] width 20 height 18
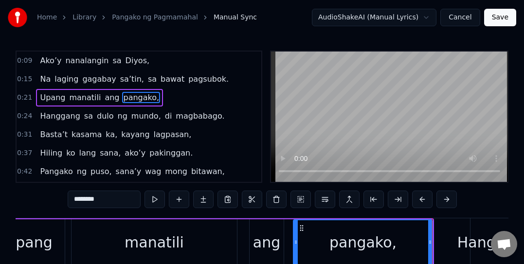
click at [57, 112] on span "Hanggang" at bounding box center [60, 115] width 42 height 11
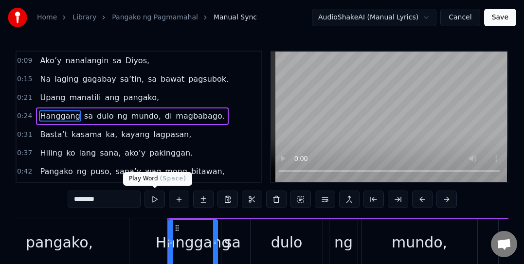
click at [151, 200] on button at bounding box center [154, 200] width 20 height 18
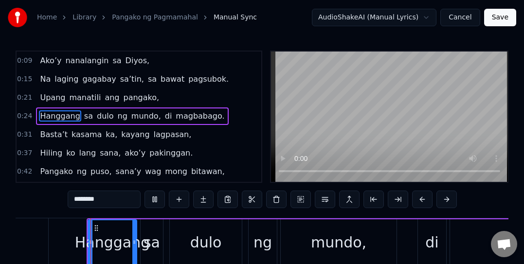
scroll to position [0, 3523]
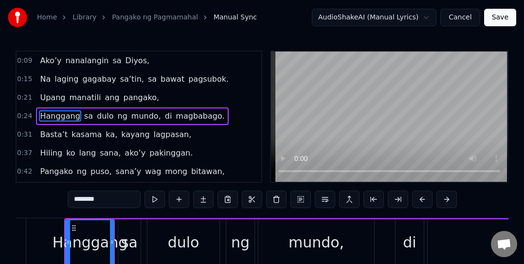
click at [84, 117] on span "sa" at bounding box center [88, 115] width 11 height 11
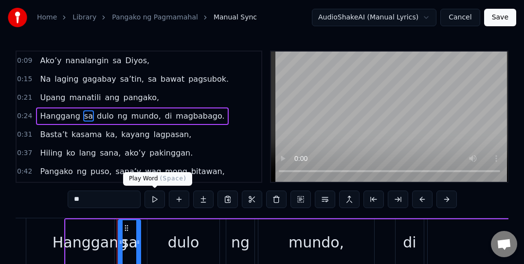
click at [152, 197] on button at bounding box center [154, 200] width 20 height 18
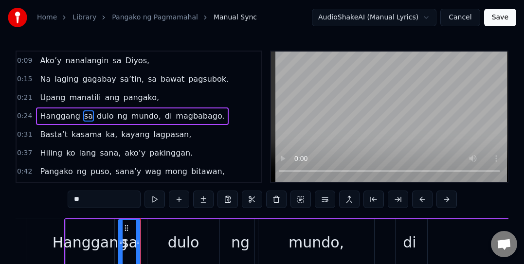
click at [99, 113] on span "dulo" at bounding box center [105, 115] width 19 height 11
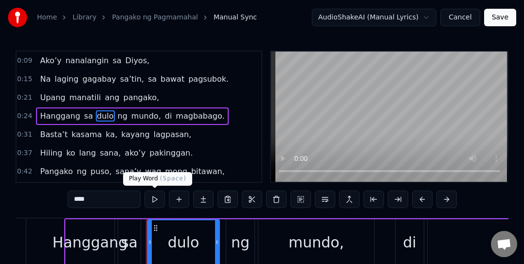
click at [154, 198] on button at bounding box center [154, 200] width 20 height 18
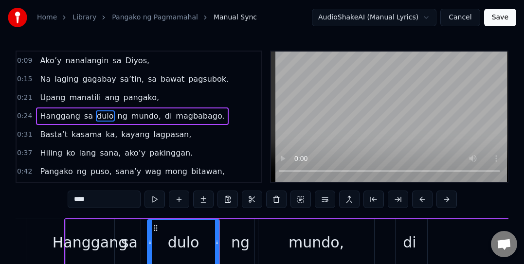
click at [117, 113] on span "ng" at bounding box center [123, 115] width 12 height 11
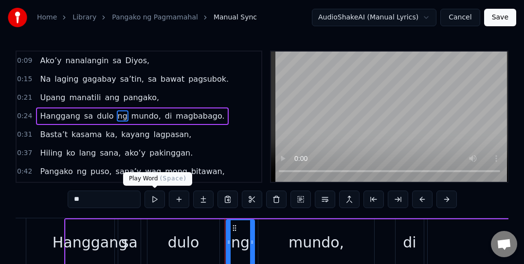
click at [150, 197] on button at bounding box center [154, 200] width 20 height 18
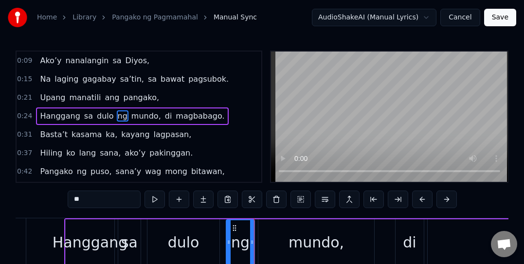
click at [136, 116] on span "mundo," at bounding box center [146, 115] width 32 height 11
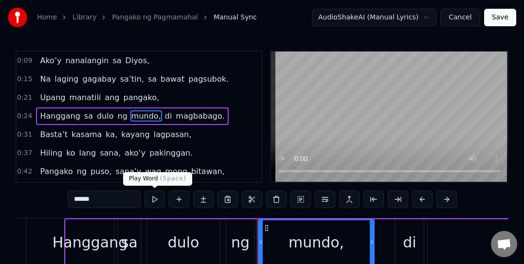
click at [152, 194] on button at bounding box center [154, 200] width 20 height 18
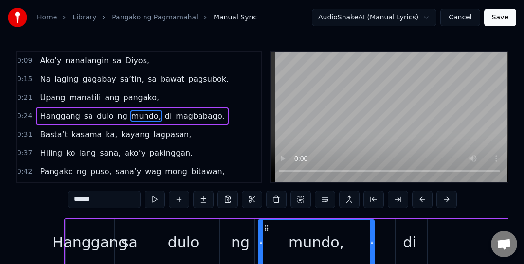
click at [164, 119] on span "di" at bounding box center [168, 115] width 9 height 11
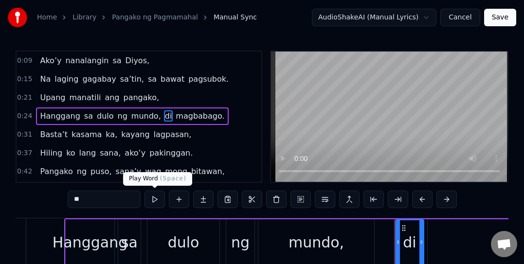
click at [157, 197] on button at bounding box center [154, 200] width 20 height 18
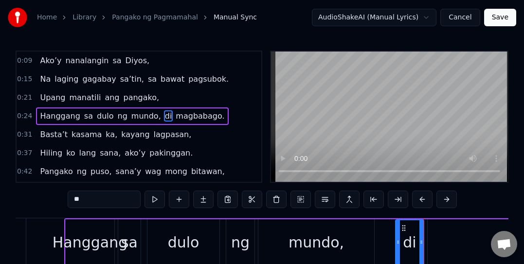
click at [183, 116] on span "magbabago." at bounding box center [200, 115] width 51 height 11
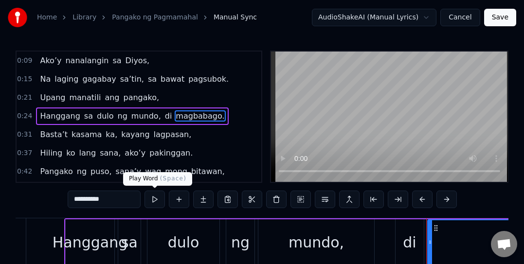
click at [154, 202] on button at bounding box center [154, 200] width 20 height 18
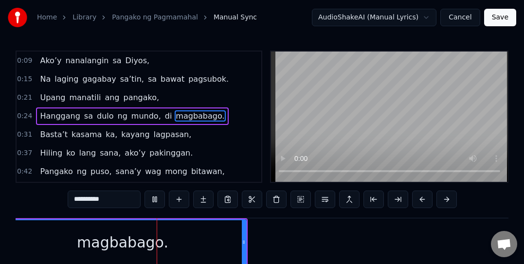
scroll to position [0, 3954]
click at [51, 129] on span "Basta’t" at bounding box center [54, 134] width 30 height 11
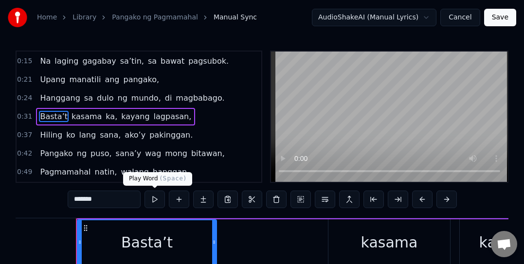
scroll to position [0, 4506]
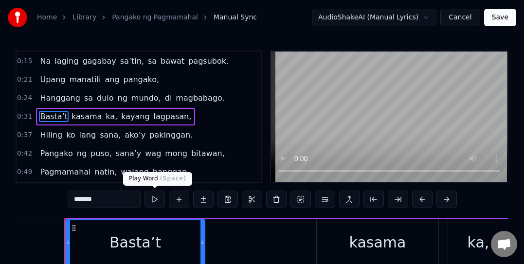
click at [155, 200] on button at bounding box center [154, 200] width 20 height 18
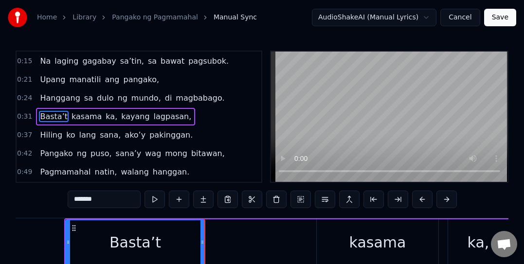
click at [79, 119] on span "kasama" at bounding box center [87, 116] width 32 height 11
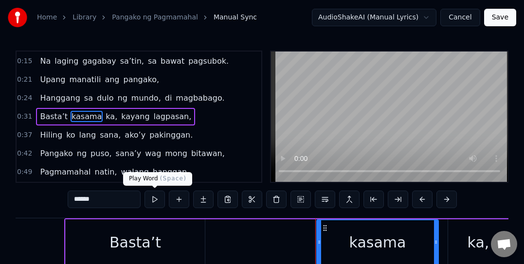
click at [152, 202] on button at bounding box center [154, 200] width 20 height 18
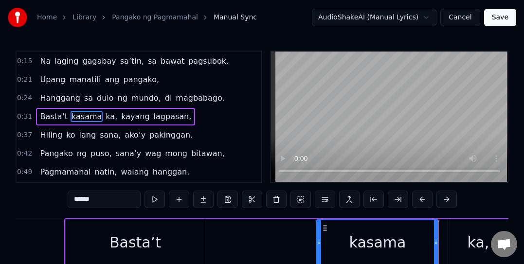
click at [105, 116] on span "ka," at bounding box center [112, 116] width 14 height 11
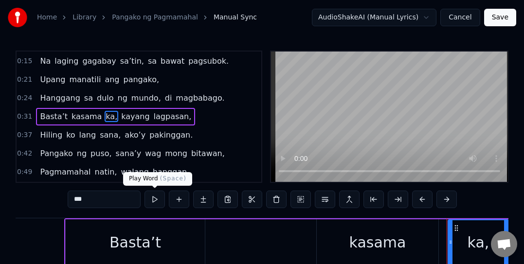
click at [157, 202] on button at bounding box center [154, 200] width 20 height 18
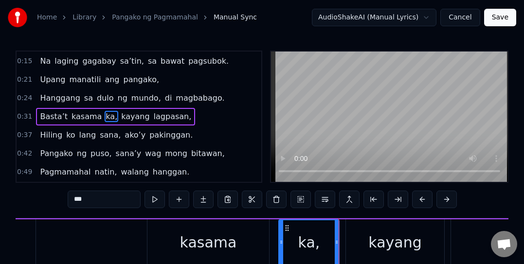
scroll to position [0, 4922]
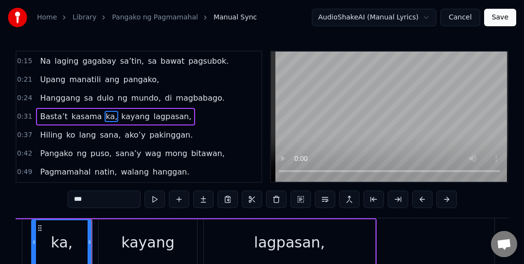
click at [120, 122] on span "kayang" at bounding box center [135, 116] width 30 height 11
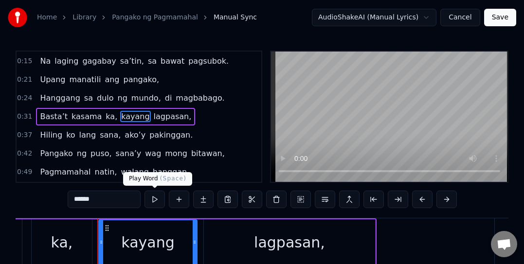
click at [154, 202] on button at bounding box center [154, 200] width 20 height 18
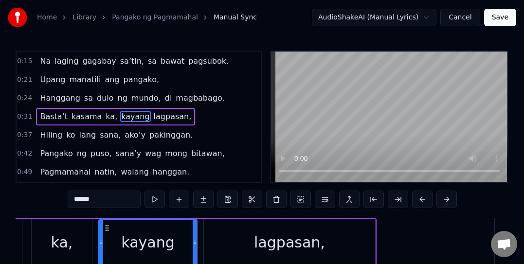
click at [153, 118] on span "lagpasan," at bounding box center [173, 116] width 40 height 11
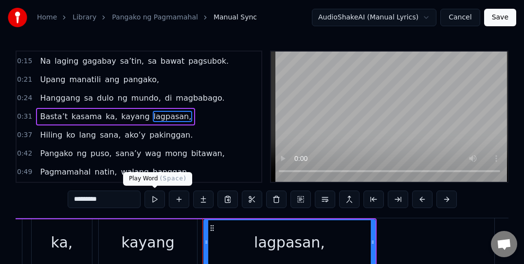
click at [148, 196] on button at bounding box center [154, 200] width 20 height 18
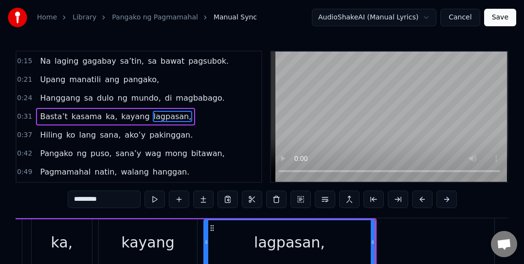
click at [54, 138] on span "Hiling" at bounding box center [51, 134] width 24 height 11
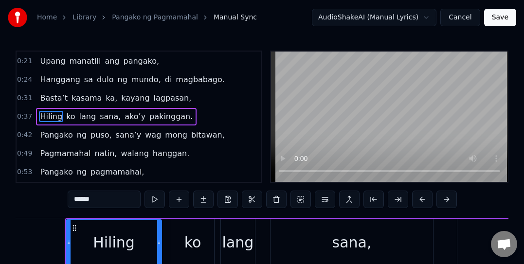
scroll to position [0, 5352]
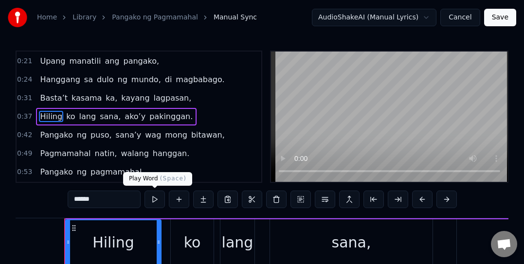
click at [152, 198] on button at bounding box center [154, 200] width 20 height 18
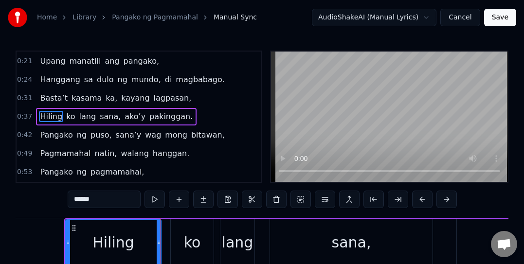
click at [66, 119] on span "ko" at bounding box center [70, 116] width 11 height 11
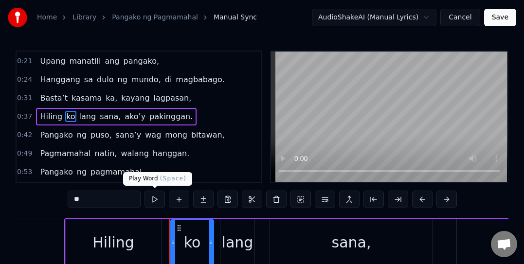
click at [154, 196] on button at bounding box center [154, 200] width 20 height 18
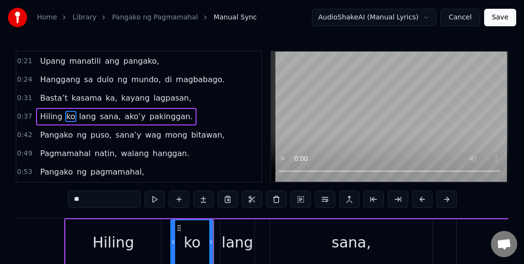
click at [79, 117] on span "lang" at bounding box center [87, 116] width 19 height 11
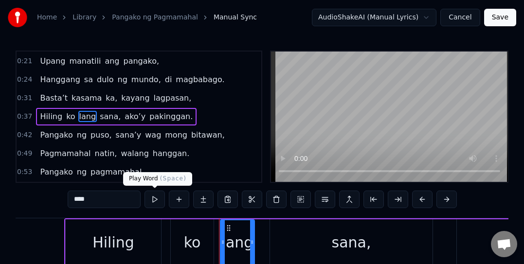
click at [154, 197] on button at bounding box center [154, 200] width 20 height 18
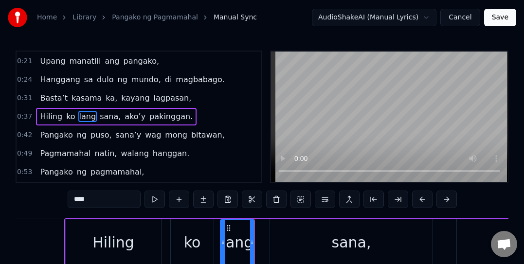
click at [106, 117] on span "sana," at bounding box center [110, 116] width 23 height 11
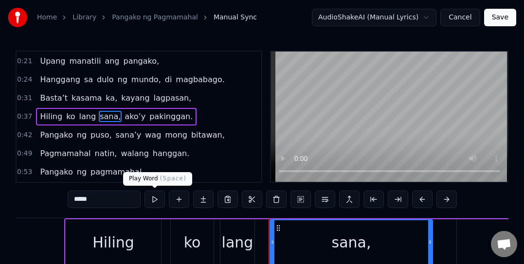
click at [151, 197] on button at bounding box center [154, 200] width 20 height 18
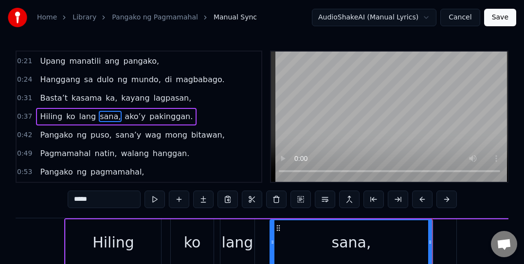
click at [124, 116] on span "ako’y" at bounding box center [135, 116] width 23 height 11
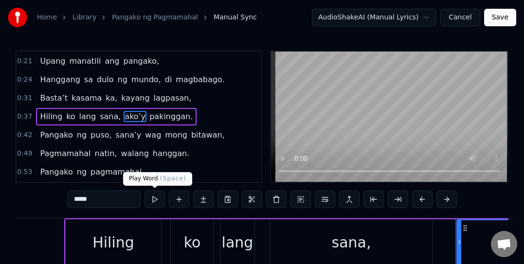
click at [151, 196] on button at bounding box center [154, 200] width 20 height 18
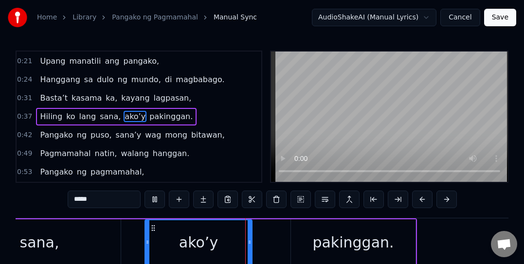
scroll to position [0, 5768]
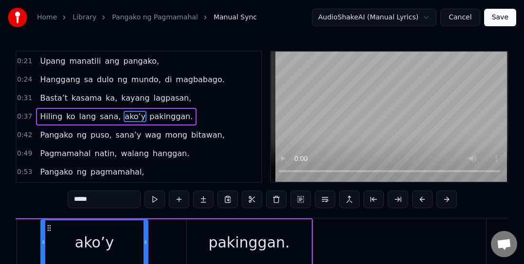
click at [148, 119] on span "pakinggan." at bounding box center [170, 116] width 45 height 11
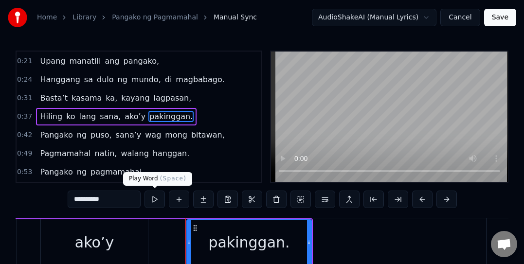
click at [152, 194] on button at bounding box center [154, 200] width 20 height 18
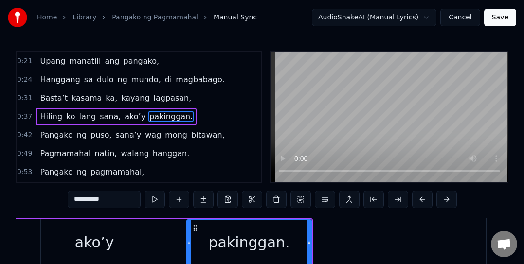
click at [60, 135] on span "Pangako" at bounding box center [56, 134] width 35 height 11
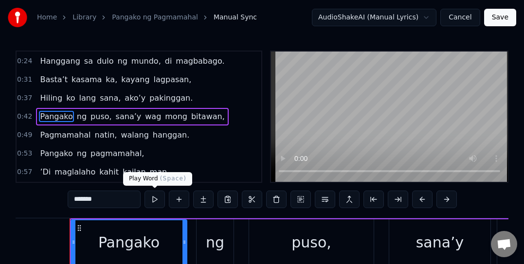
scroll to position [0, 6190]
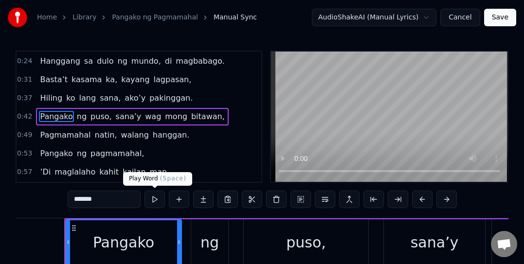
click at [151, 195] on button at bounding box center [154, 200] width 20 height 18
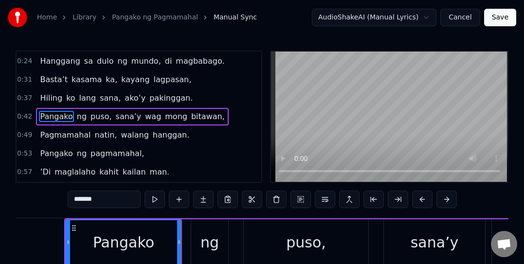
click at [79, 119] on span "ng" at bounding box center [82, 116] width 12 height 11
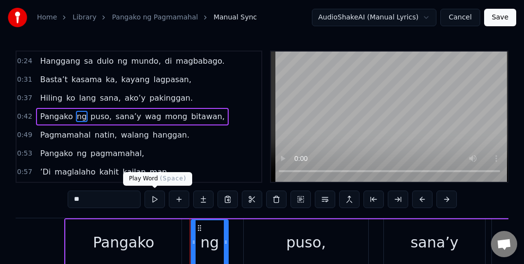
click at [156, 198] on button at bounding box center [154, 200] width 20 height 18
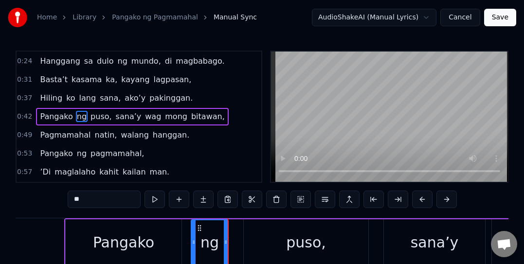
click at [95, 122] on span "puso," at bounding box center [100, 116] width 23 height 11
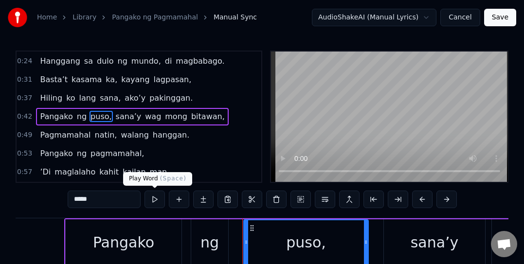
click at [152, 196] on button at bounding box center [154, 200] width 20 height 18
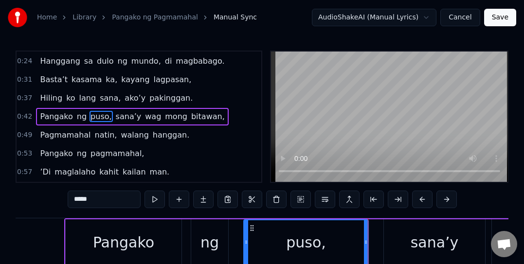
click at [117, 116] on span "sana’y" at bounding box center [129, 116] width 28 height 11
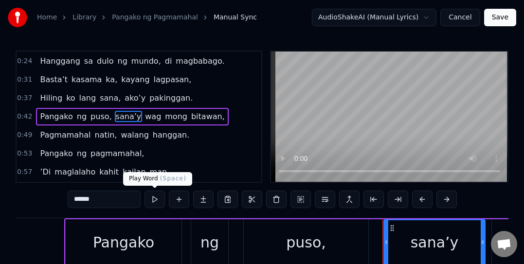
click at [155, 197] on button at bounding box center [154, 200] width 20 height 18
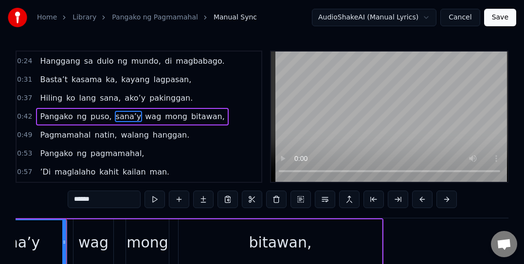
scroll to position [0, 6610]
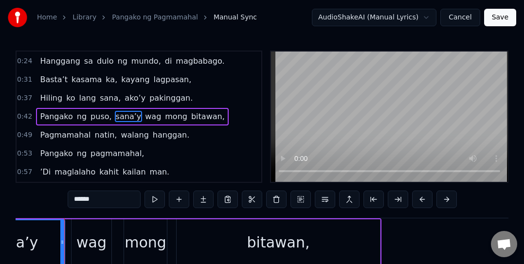
click at [144, 119] on span "wag" at bounding box center [153, 116] width 18 height 11
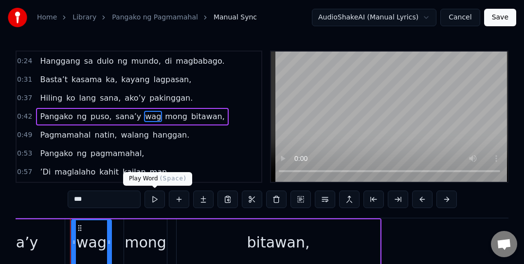
click at [152, 196] on button at bounding box center [154, 200] width 20 height 18
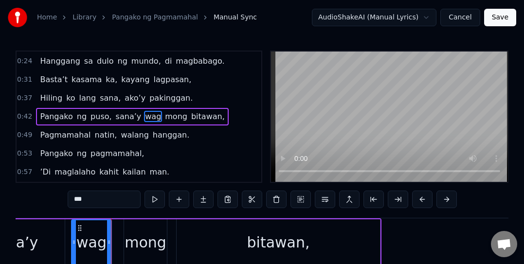
click at [164, 119] on span "mong" at bounding box center [176, 116] width 24 height 11
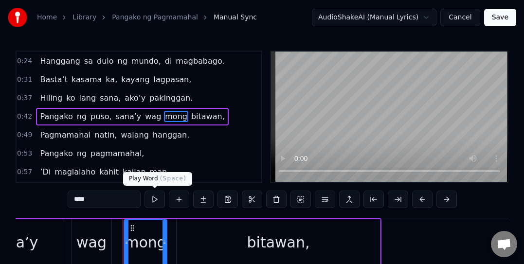
click at [153, 194] on button at bounding box center [154, 200] width 20 height 18
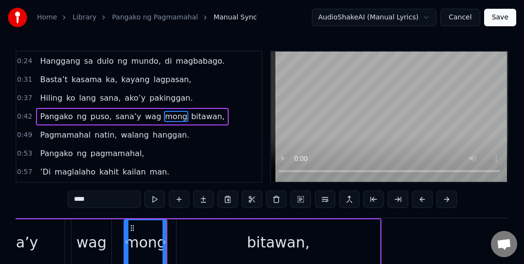
click at [190, 121] on span "bitawan," at bounding box center [207, 116] width 35 height 11
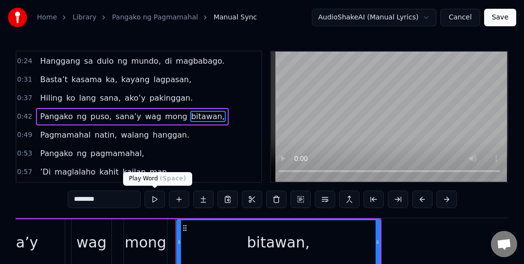
click at [157, 201] on button at bounding box center [154, 200] width 20 height 18
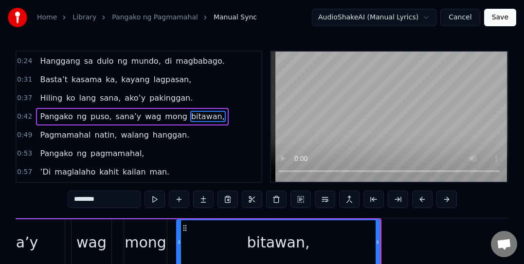
click at [66, 132] on span "Pagmamahal" at bounding box center [65, 134] width 53 height 11
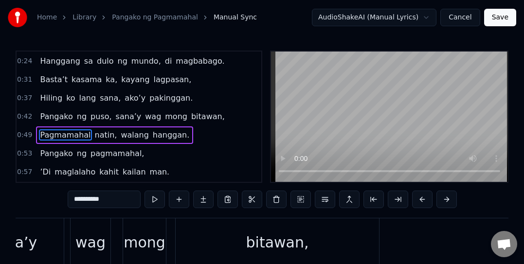
scroll to position [73, 0]
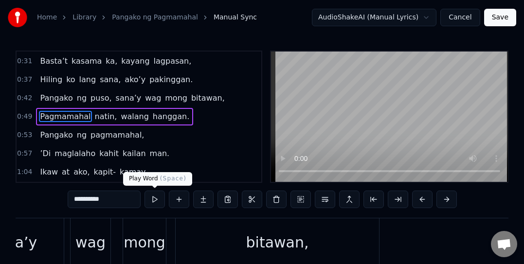
click at [153, 195] on button at bounding box center [154, 200] width 20 height 18
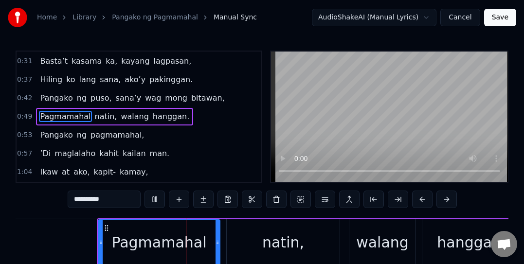
scroll to position [0, 7148]
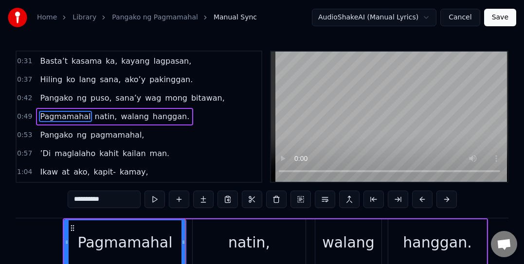
click at [99, 120] on span "natin," at bounding box center [106, 116] width 24 height 11
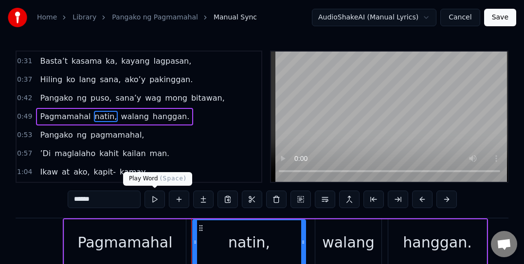
click at [153, 198] on button at bounding box center [154, 200] width 20 height 18
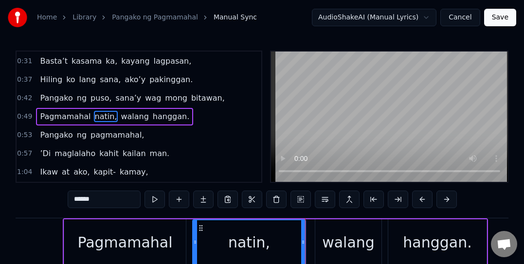
click at [120, 119] on span "walang" at bounding box center [135, 116] width 30 height 11
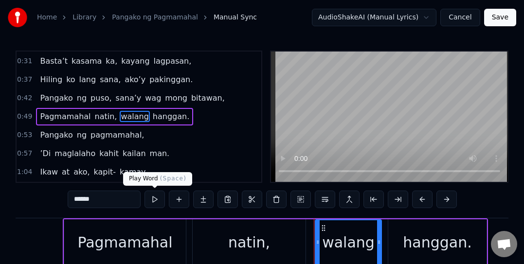
click at [154, 197] on button at bounding box center [154, 200] width 20 height 18
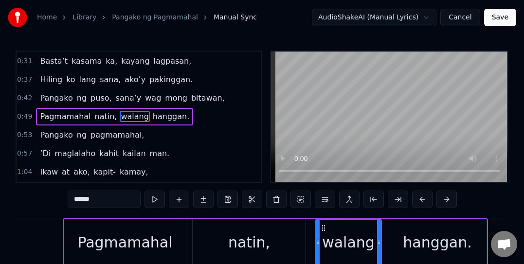
click at [152, 116] on span "hanggan." at bounding box center [171, 116] width 38 height 11
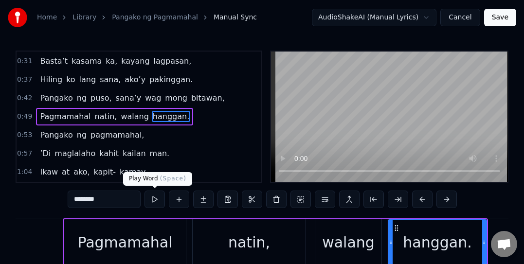
click at [156, 201] on button at bounding box center [154, 200] width 20 height 18
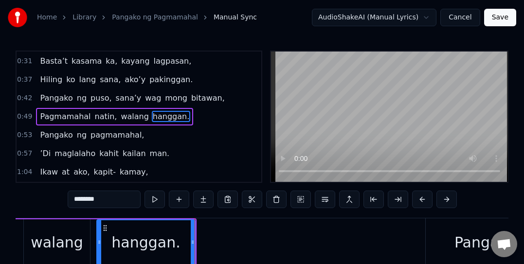
scroll to position [0, 7570]
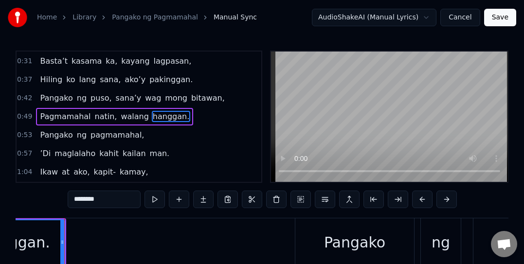
click at [56, 131] on span "Pangako" at bounding box center [56, 134] width 35 height 11
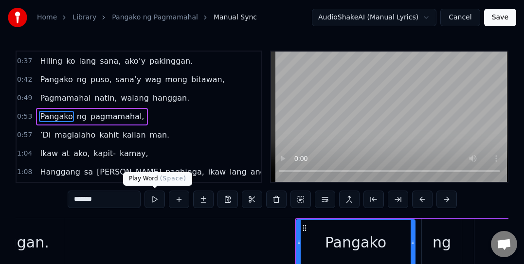
click at [158, 201] on button at bounding box center [154, 200] width 20 height 18
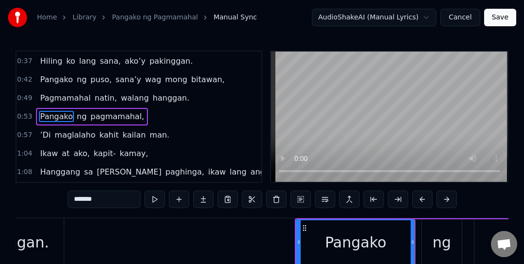
click at [76, 119] on span "ng" at bounding box center [82, 116] width 12 height 11
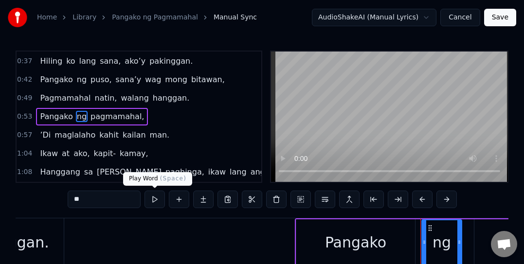
click at [157, 198] on button at bounding box center [154, 200] width 20 height 18
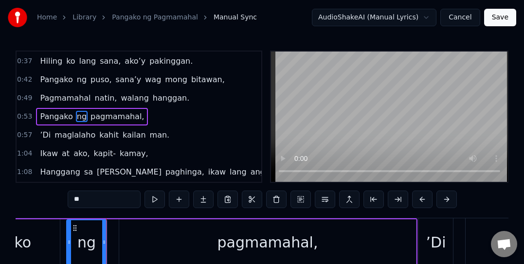
scroll to position [0, 7966]
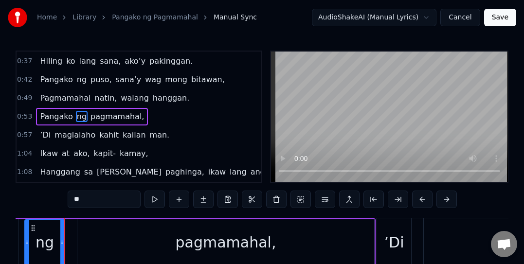
click at [112, 120] on span "pagmamahal," at bounding box center [116, 116] width 55 height 11
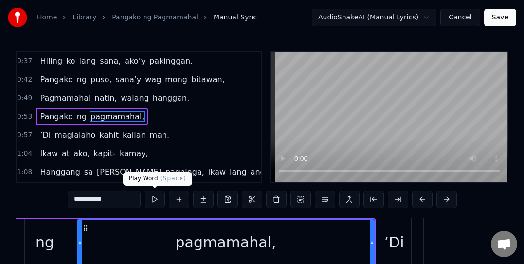
click at [154, 198] on button at bounding box center [154, 200] width 20 height 18
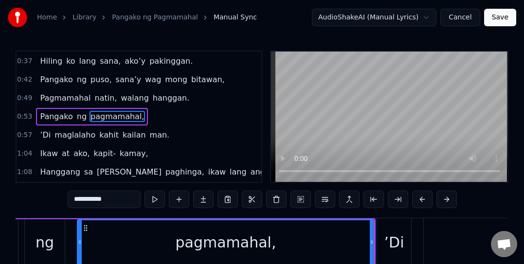
click at [39, 133] on span "’Di" at bounding box center [45, 134] width 13 height 11
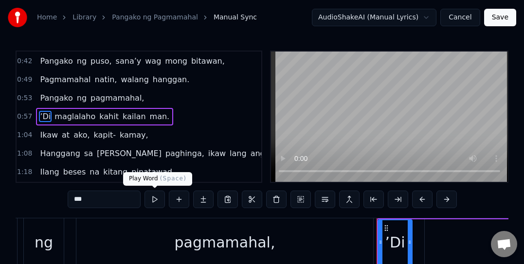
click at [151, 194] on button at bounding box center [154, 200] width 20 height 18
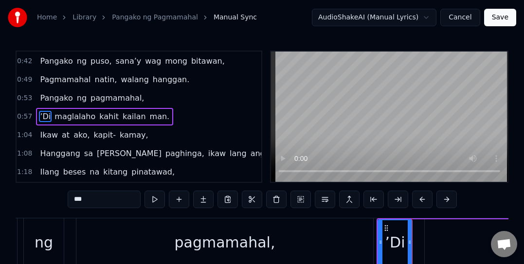
click at [75, 118] on span "maglalaho" at bounding box center [74, 116] width 43 height 11
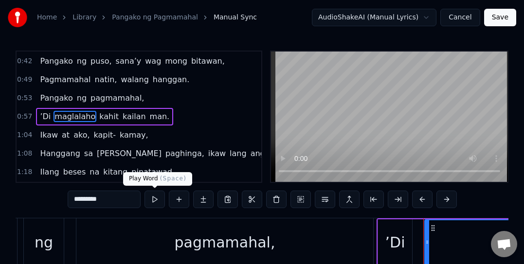
click at [155, 200] on button at bounding box center [154, 200] width 20 height 18
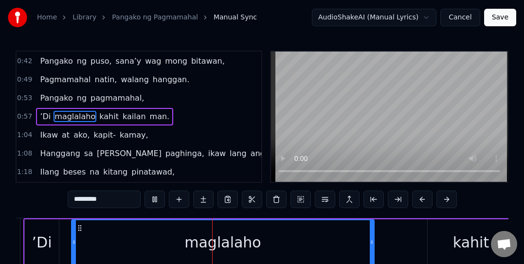
scroll to position [0, 8396]
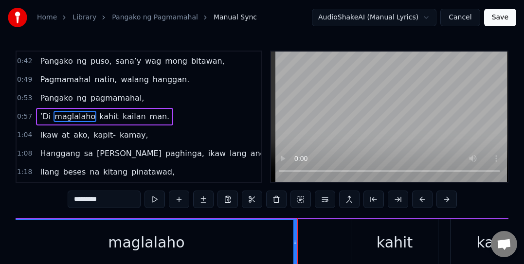
click at [98, 116] on span "kahit" at bounding box center [108, 116] width 21 height 11
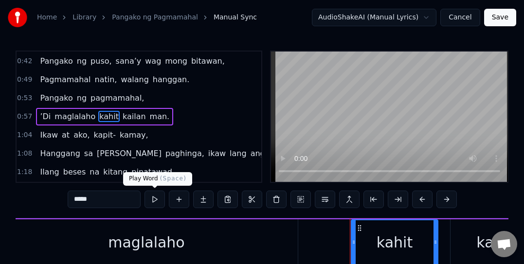
click at [156, 198] on button at bounding box center [154, 200] width 20 height 18
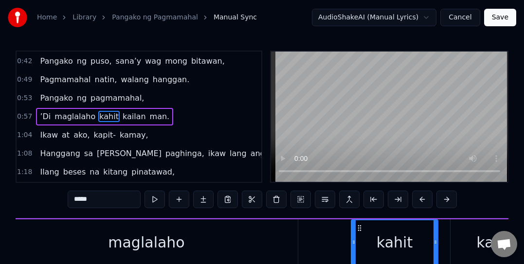
drag, startPoint x: 116, startPoint y: 115, endPoint x: 116, endPoint y: 128, distance: 13.6
click at [122, 115] on span "kailan" at bounding box center [134, 116] width 25 height 11
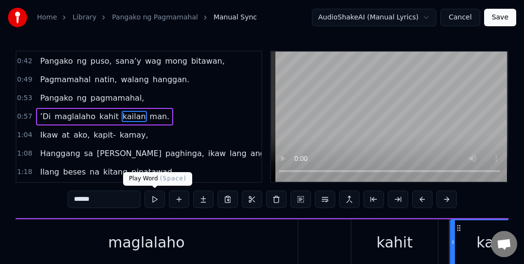
drag, startPoint x: 157, startPoint y: 194, endPoint x: 153, endPoint y: 198, distance: 5.2
click at [157, 195] on button at bounding box center [154, 200] width 20 height 18
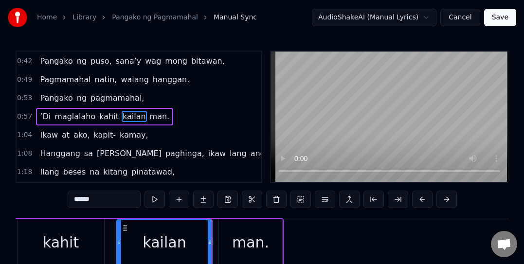
scroll to position [0, 8818]
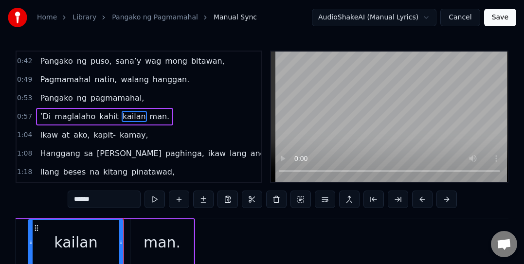
click at [149, 119] on span "man." at bounding box center [160, 116] width 22 height 11
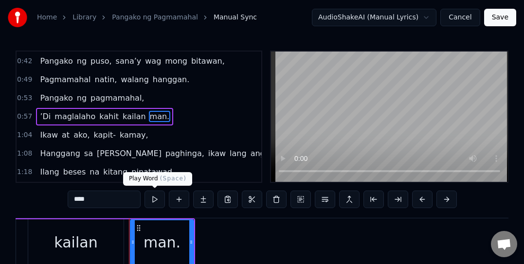
click at [155, 195] on button at bounding box center [154, 200] width 20 height 18
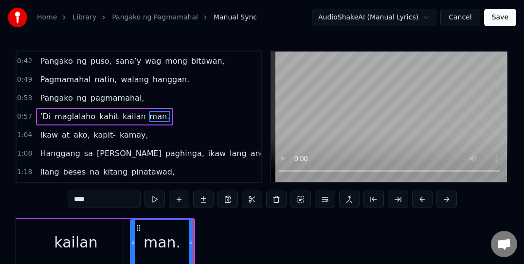
click at [47, 137] on span "Ikaw" at bounding box center [49, 134] width 20 height 11
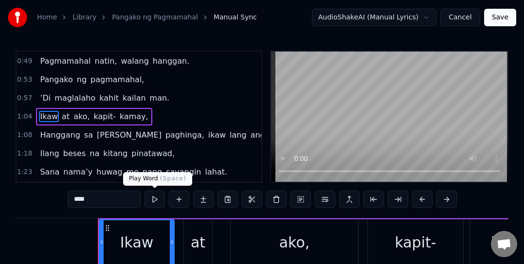
scroll to position [0, 9414]
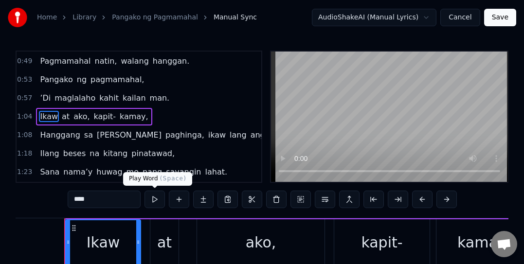
click at [153, 196] on button at bounding box center [154, 200] width 20 height 18
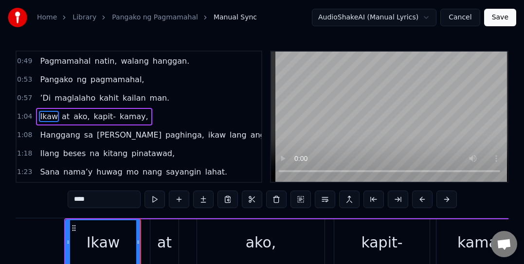
click at [61, 116] on span "at" at bounding box center [66, 116] width 10 height 11
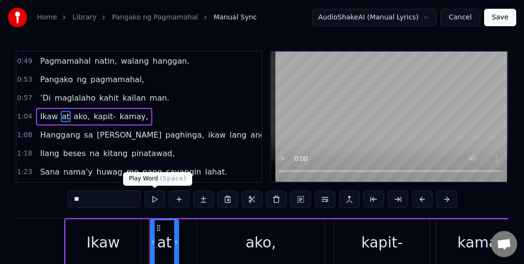
click at [154, 195] on button at bounding box center [154, 200] width 20 height 18
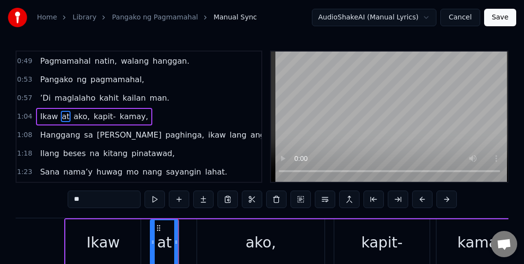
drag, startPoint x: 75, startPoint y: 117, endPoint x: 84, endPoint y: 136, distance: 20.4
click at [75, 118] on span "ako," at bounding box center [81, 116] width 18 height 11
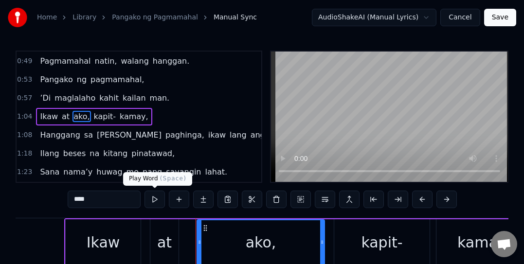
click at [151, 197] on button at bounding box center [154, 200] width 20 height 18
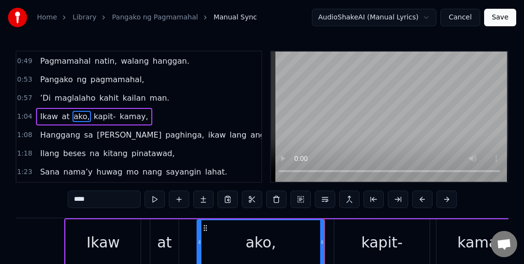
click at [95, 116] on span "kapit-" at bounding box center [105, 116] width 24 height 11
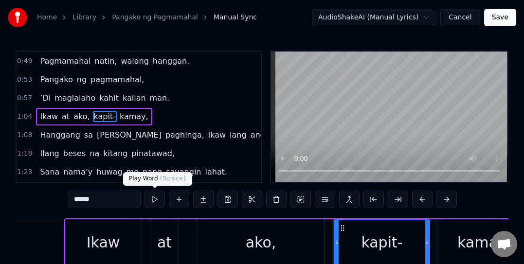
click at [151, 198] on button at bounding box center [154, 200] width 20 height 18
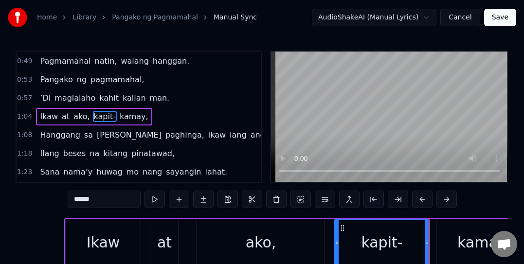
click at [119, 117] on span "kamay," at bounding box center [134, 116] width 31 height 11
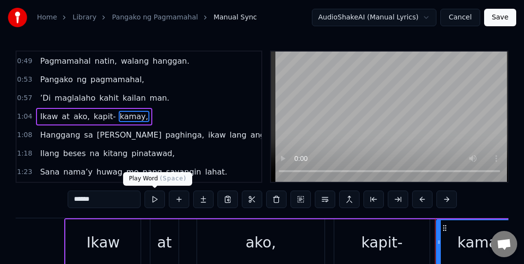
click at [152, 199] on button at bounding box center [154, 200] width 20 height 18
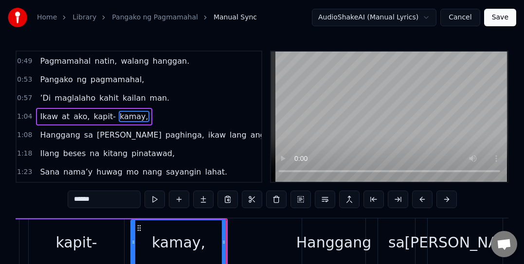
scroll to position [0, 9812]
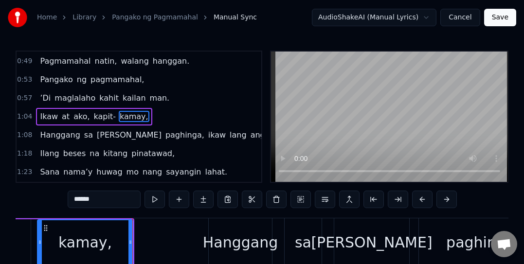
click at [59, 132] on span "Hanggang" at bounding box center [60, 134] width 42 height 11
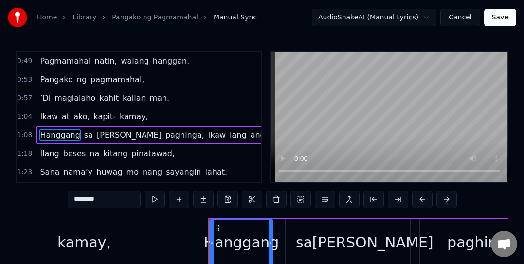
scroll to position [147, 0]
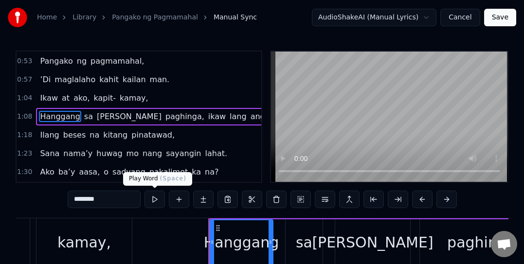
click at [156, 199] on button at bounding box center [154, 200] width 20 height 18
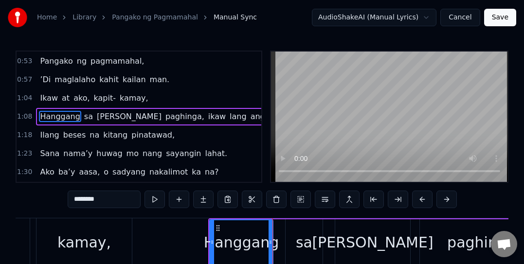
drag, startPoint x: 84, startPoint y: 117, endPoint x: 92, endPoint y: 139, distance: 23.1
click at [84, 118] on span "sa" at bounding box center [88, 116] width 11 height 11
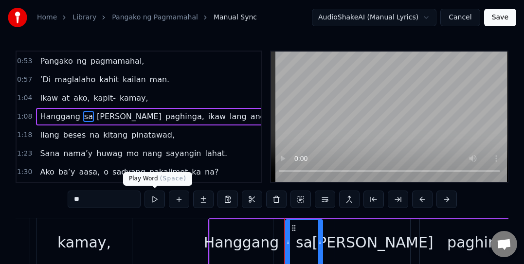
click at [152, 196] on button at bounding box center [154, 200] width 20 height 18
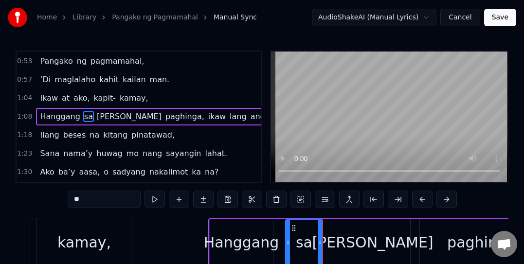
click at [96, 116] on span "[PERSON_NAME]" at bounding box center [129, 116] width 67 height 11
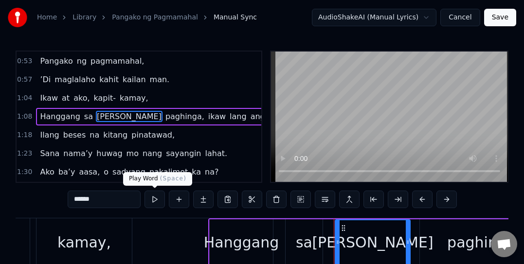
click at [152, 200] on button at bounding box center [154, 200] width 20 height 18
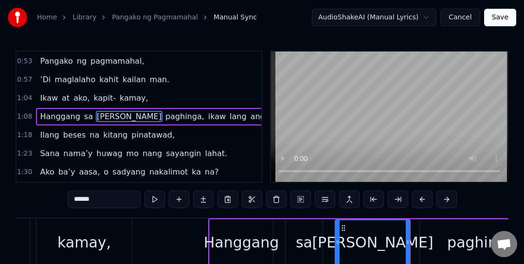
click at [164, 116] on span "paghinga," at bounding box center [184, 116] width 41 height 11
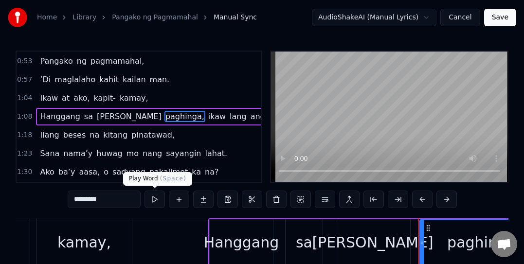
click at [153, 196] on button at bounding box center [154, 200] width 20 height 18
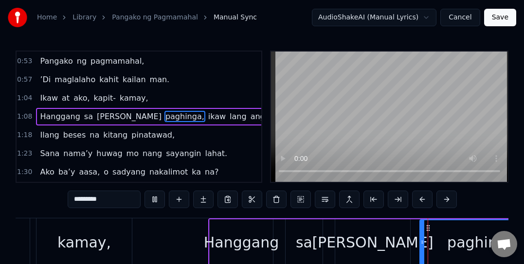
click at [154, 197] on button at bounding box center [154, 200] width 20 height 18
click at [153, 198] on button at bounding box center [154, 200] width 20 height 18
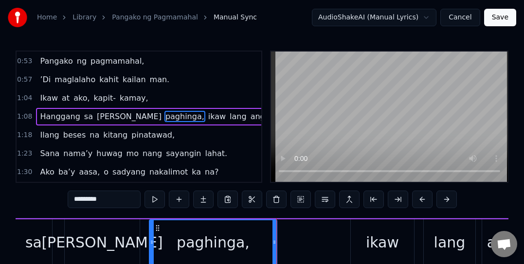
scroll to position [0, 10243]
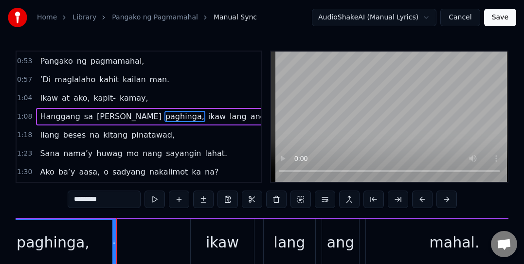
click at [207, 119] on span "ikaw" at bounding box center [216, 116] width 19 height 11
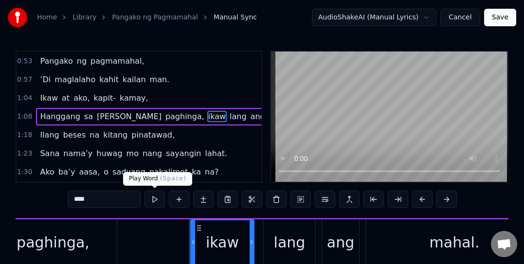
click at [152, 194] on button at bounding box center [154, 200] width 20 height 18
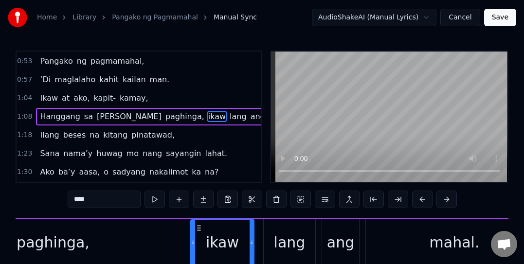
click at [229, 114] on span "lang" at bounding box center [238, 116] width 19 height 11
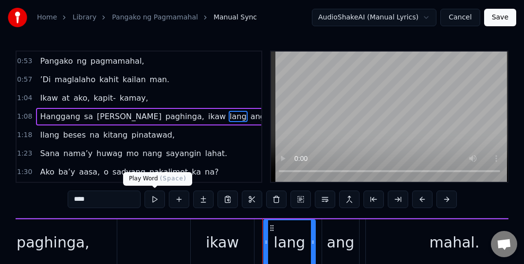
click at [154, 195] on button at bounding box center [154, 200] width 20 height 18
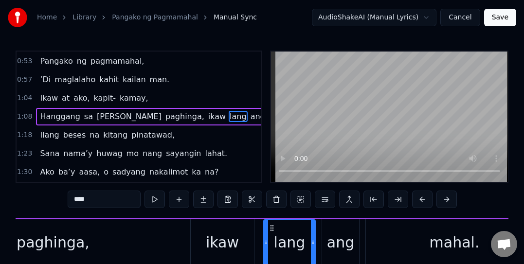
click at [249, 120] on span "ang" at bounding box center [257, 116] width 17 height 11
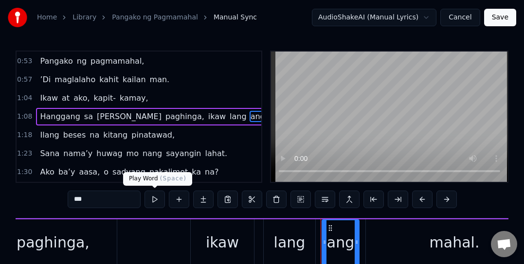
click at [154, 197] on button at bounding box center [154, 200] width 20 height 18
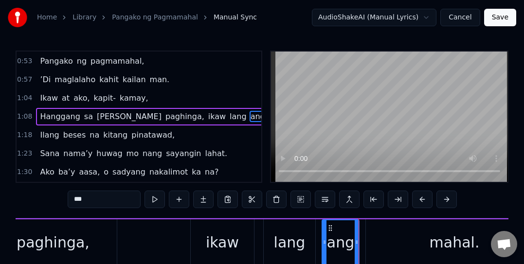
click at [268, 120] on span "mahal." at bounding box center [282, 116] width 29 height 11
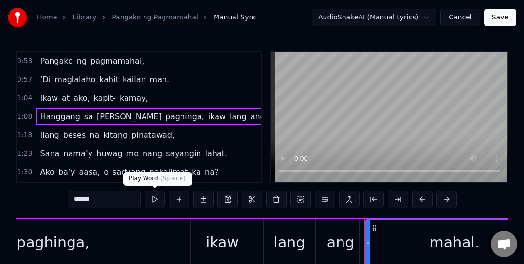
click at [152, 199] on button at bounding box center [154, 200] width 20 height 18
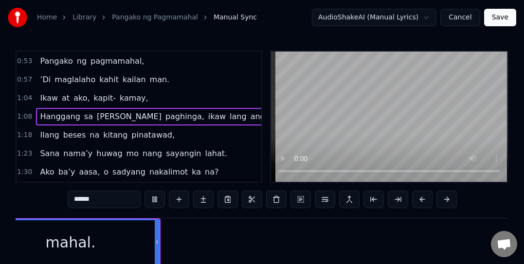
scroll to position [0, 10648]
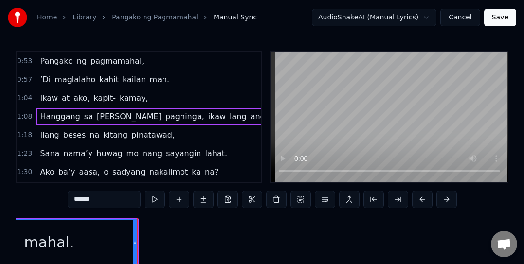
click at [47, 139] on span "Ilang" at bounding box center [49, 134] width 21 height 11
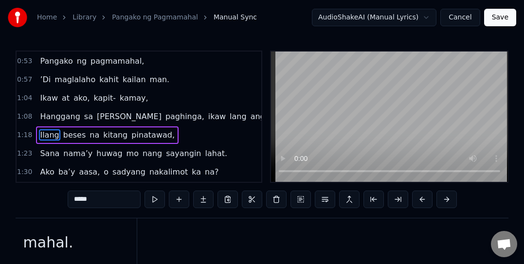
scroll to position [166, 0]
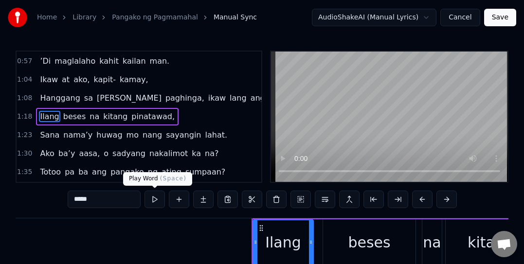
click at [150, 197] on button at bounding box center [154, 200] width 20 height 18
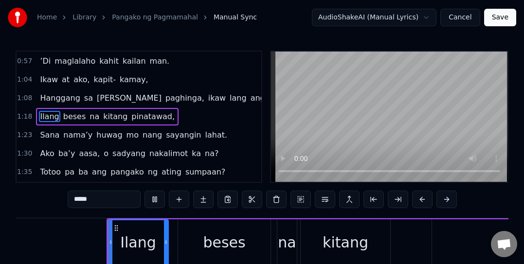
scroll to position [0, 11377]
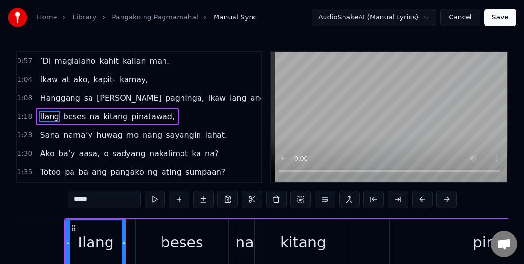
click at [70, 122] on span "beses" at bounding box center [74, 116] width 25 height 11
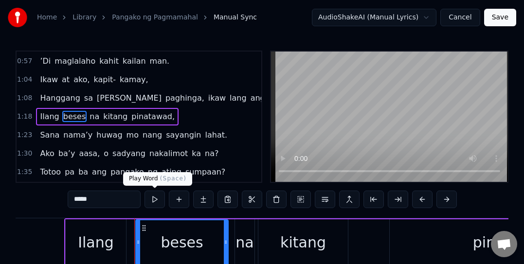
click at [150, 199] on button at bounding box center [154, 200] width 20 height 18
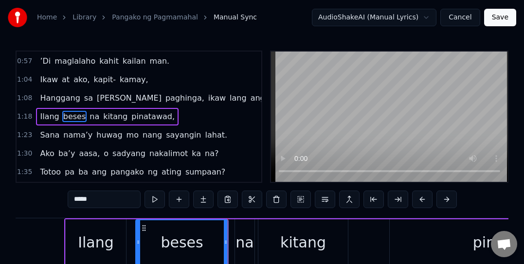
click at [89, 116] on span "na" at bounding box center [95, 116] width 12 height 11
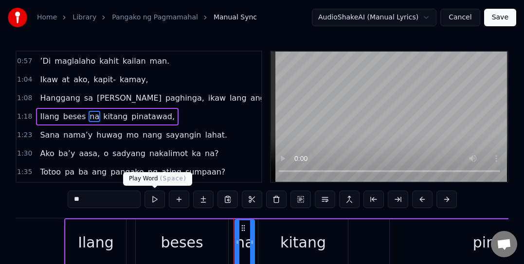
click at [158, 197] on button at bounding box center [154, 200] width 20 height 18
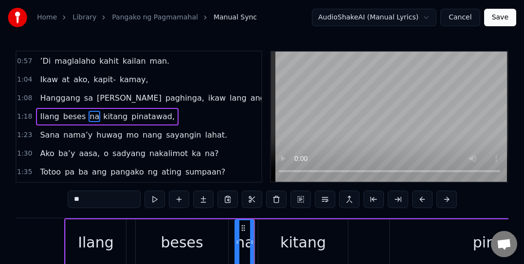
click at [112, 120] on span "kitang" at bounding box center [115, 116] width 26 height 11
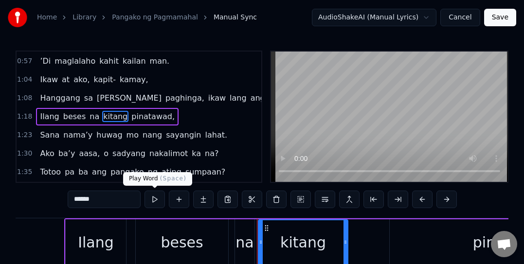
click at [155, 197] on button at bounding box center [154, 200] width 20 height 18
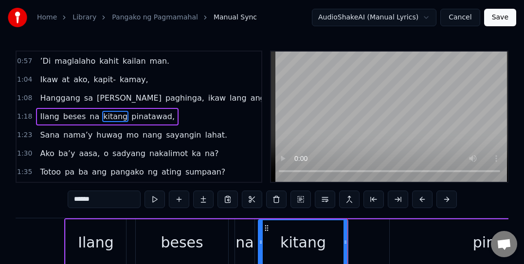
click at [139, 115] on span "pinatawad," at bounding box center [152, 116] width 45 height 11
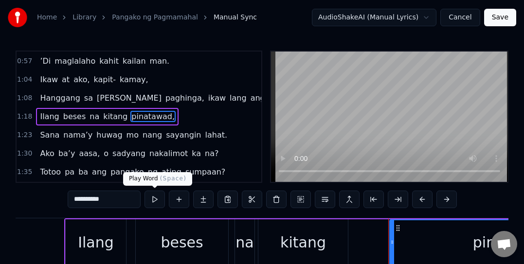
click at [151, 198] on button at bounding box center [154, 200] width 20 height 18
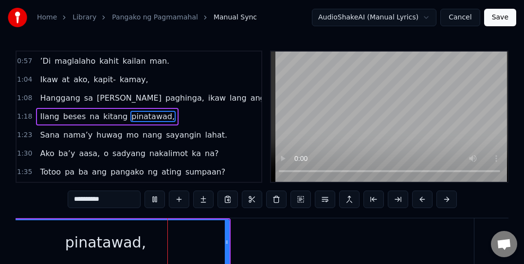
scroll to position [0, 11808]
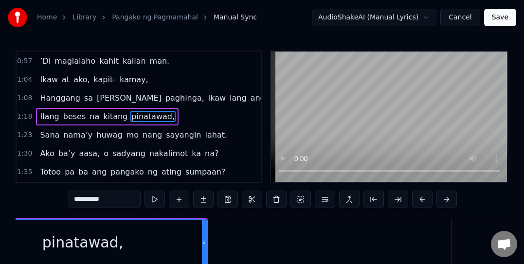
click at [44, 131] on span "Sana" at bounding box center [49, 134] width 21 height 11
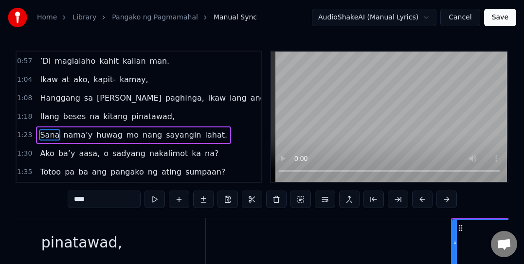
scroll to position [184, 0]
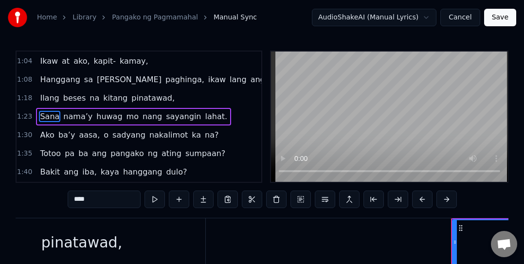
click at [155, 198] on button at bounding box center [154, 200] width 20 height 18
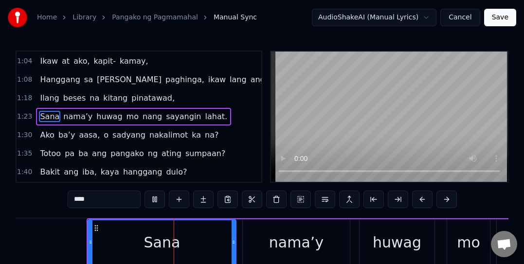
scroll to position [0, 12221]
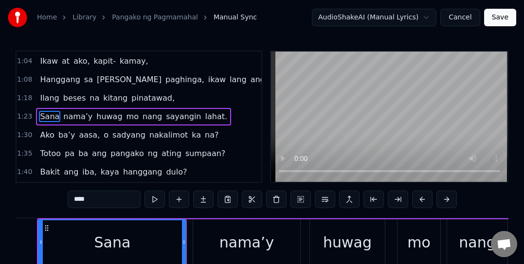
click at [66, 135] on span "ba’y" at bounding box center [66, 134] width 19 height 11
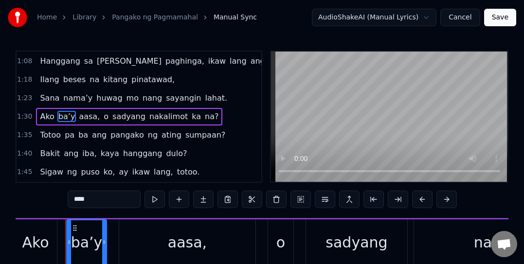
scroll to position [0, 13160]
click at [77, 96] on span "nama’y" at bounding box center [77, 97] width 31 height 11
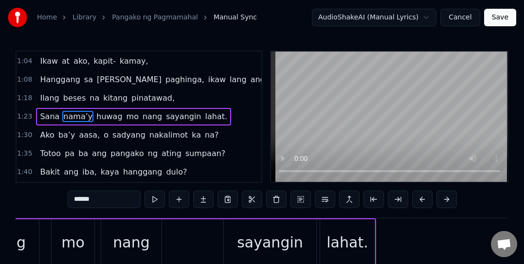
scroll to position [0, 12349]
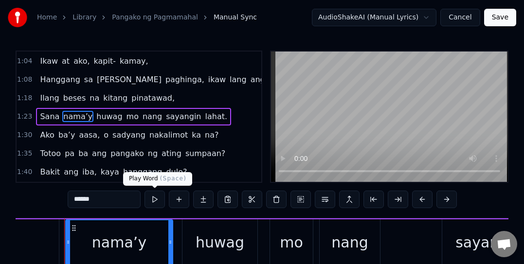
click at [154, 196] on button at bounding box center [154, 200] width 20 height 18
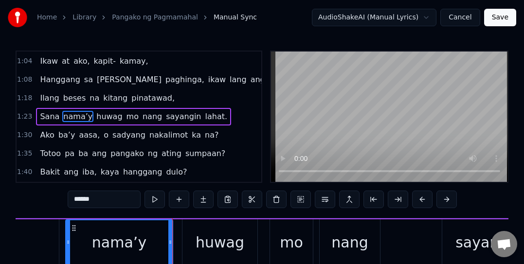
click at [96, 116] on span "huwag" at bounding box center [109, 116] width 28 height 11
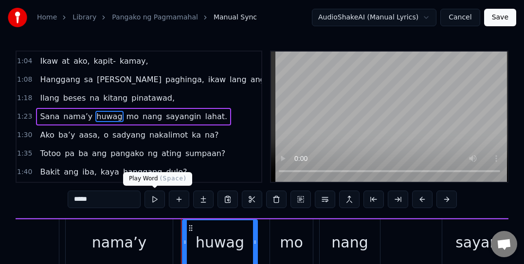
click at [155, 199] on button at bounding box center [154, 200] width 20 height 18
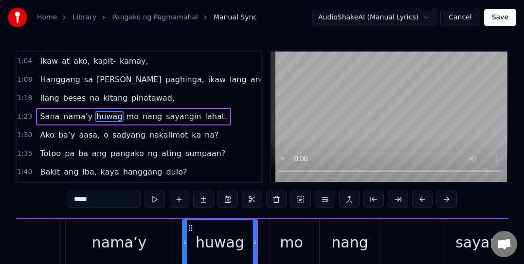
click at [125, 117] on span "mo" at bounding box center [132, 116] width 14 height 11
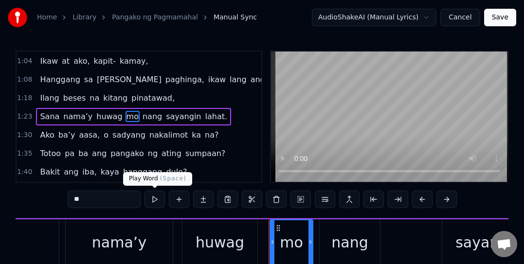
click at [151, 195] on button at bounding box center [154, 200] width 20 height 18
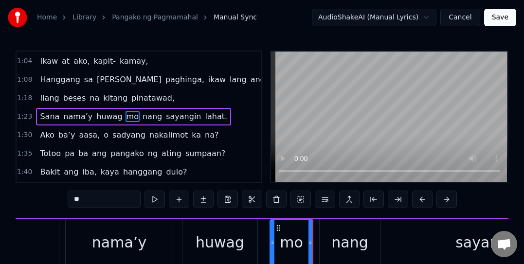
click at [142, 113] on span "nang" at bounding box center [152, 116] width 21 height 11
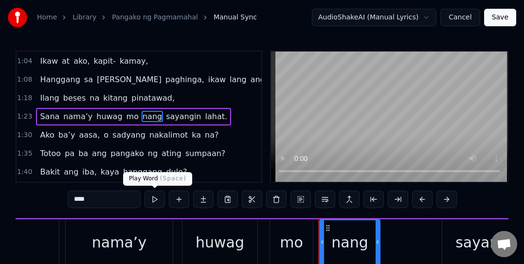
click at [153, 196] on button at bounding box center [154, 200] width 20 height 18
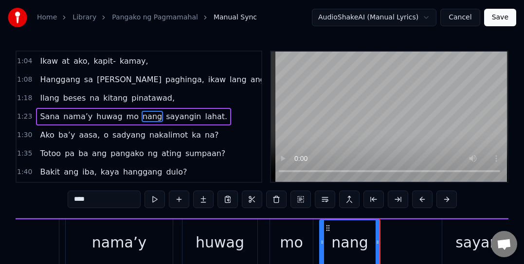
click at [165, 112] on span "sayangin" at bounding box center [183, 116] width 37 height 11
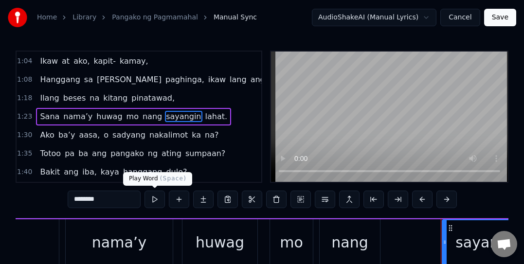
click at [151, 198] on button at bounding box center [154, 200] width 20 height 18
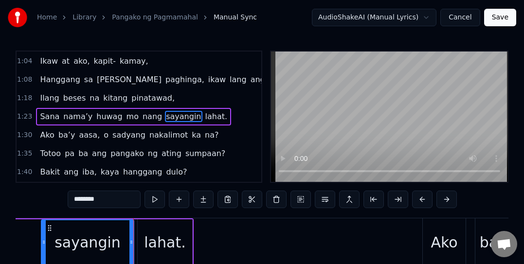
scroll to position [0, 12750]
click at [204, 112] on span "lahat." at bounding box center [216, 116] width 24 height 11
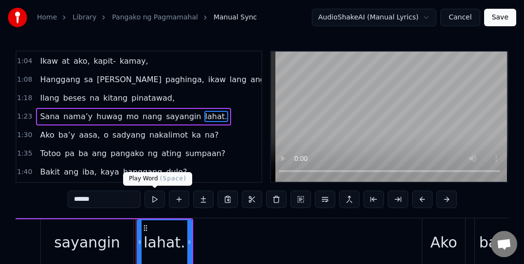
click at [153, 195] on button at bounding box center [154, 200] width 20 height 18
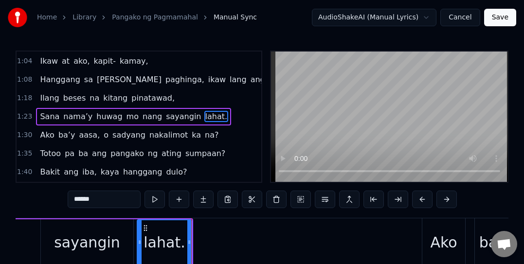
click at [47, 138] on span "Ako" at bounding box center [47, 134] width 16 height 11
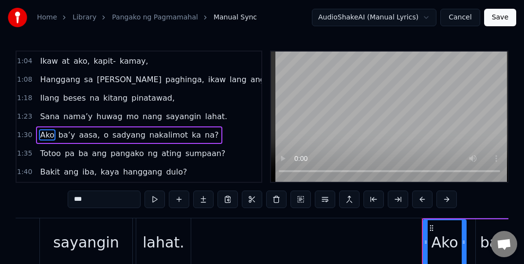
scroll to position [203, 0]
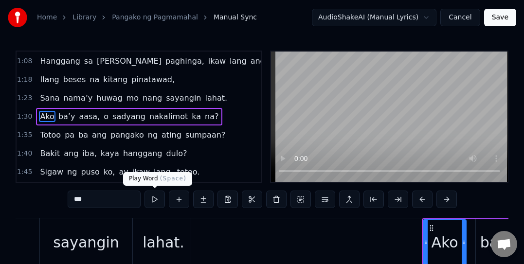
click at [154, 200] on button at bounding box center [154, 200] width 20 height 18
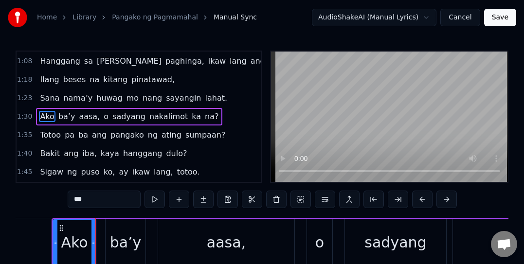
scroll to position [0, 13151]
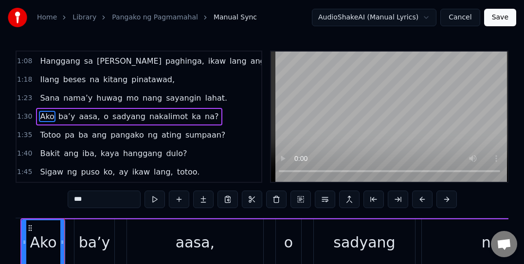
click at [59, 122] on span "ba’y" at bounding box center [66, 116] width 19 height 11
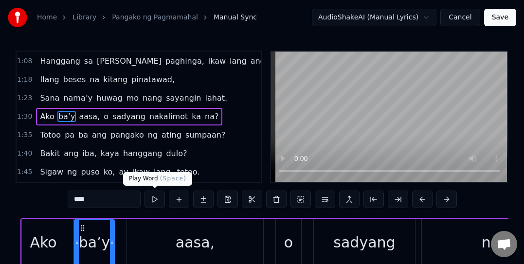
click at [152, 195] on button at bounding box center [154, 200] width 20 height 18
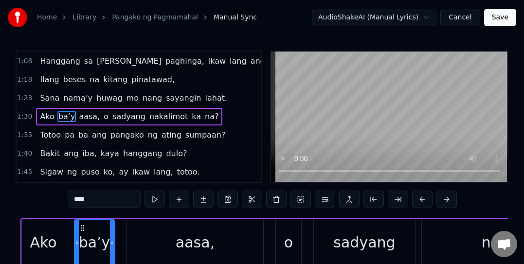
click at [81, 117] on span "aasa," at bounding box center [89, 116] width 23 height 11
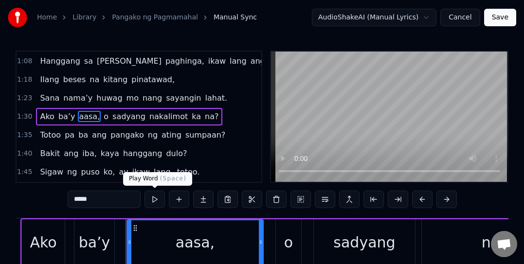
click at [156, 201] on button at bounding box center [154, 200] width 20 height 18
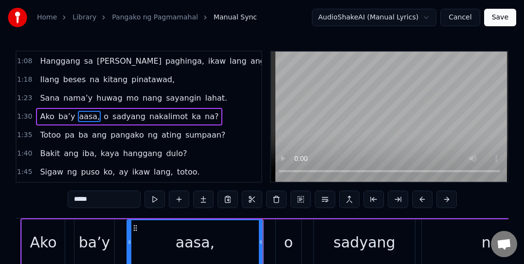
click at [103, 115] on span "o" at bounding box center [106, 116] width 7 height 11
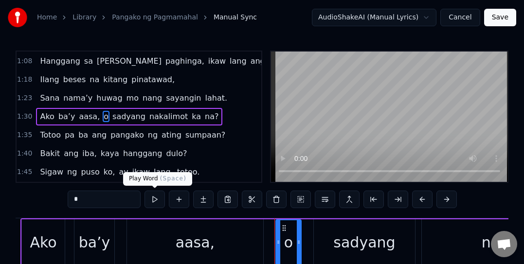
click at [157, 196] on button at bounding box center [154, 200] width 20 height 18
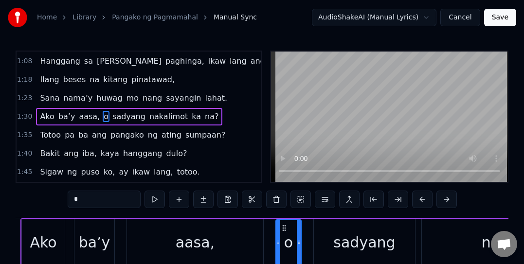
click at [114, 115] on span "sadyang" at bounding box center [128, 116] width 35 height 11
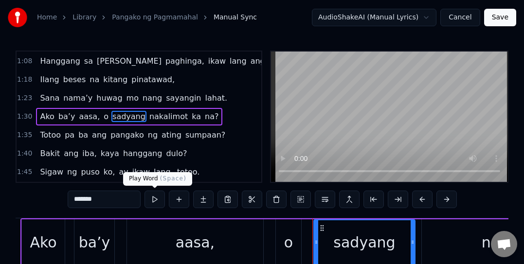
click at [154, 199] on button at bounding box center [154, 200] width 20 height 18
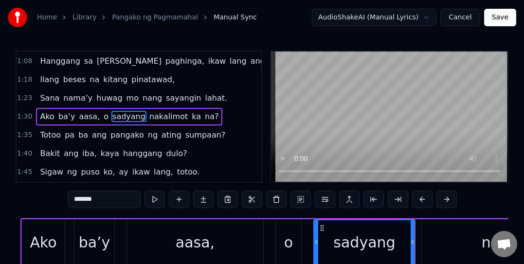
click at [148, 116] on span "nakalimot" at bounding box center [168, 116] width 40 height 11
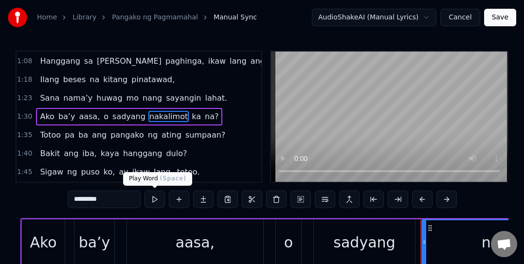
click at [154, 198] on button at bounding box center [154, 200] width 20 height 18
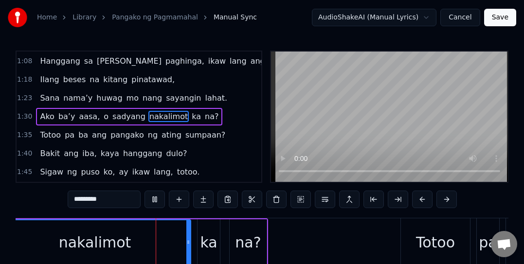
scroll to position [0, 13576]
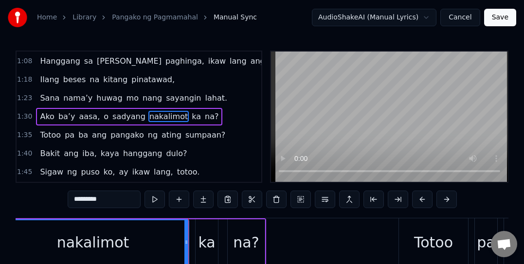
click at [204, 113] on span "na?" at bounding box center [212, 116] width 16 height 11
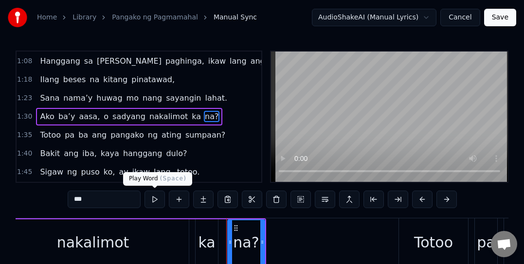
drag, startPoint x: 156, startPoint y: 191, endPoint x: 153, endPoint y: 195, distance: 5.3
click at [154, 195] on button at bounding box center [154, 200] width 20 height 18
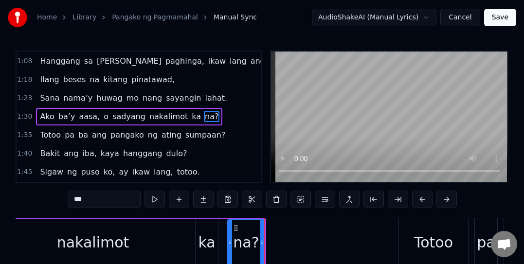
click at [50, 135] on span "Totoo" at bounding box center [50, 134] width 23 height 11
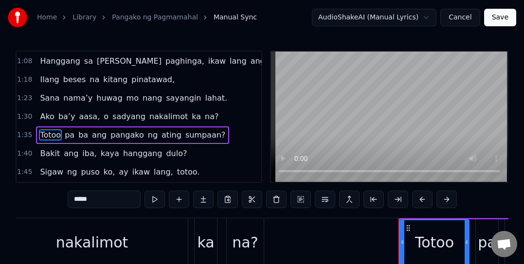
scroll to position [221, 0]
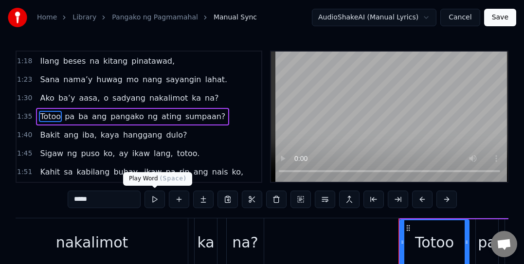
click at [154, 196] on button at bounding box center [154, 200] width 20 height 18
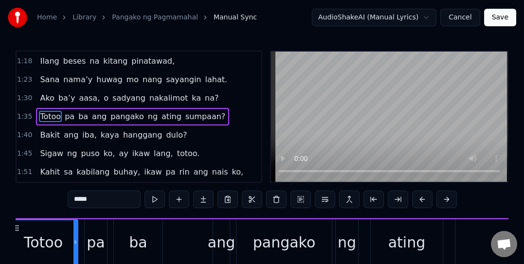
scroll to position [0, 13980]
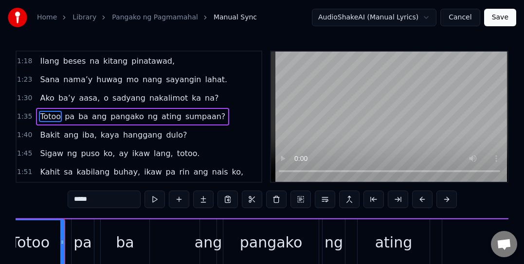
click at [66, 118] on span "pa" at bounding box center [70, 116] width 12 height 11
type input "**"
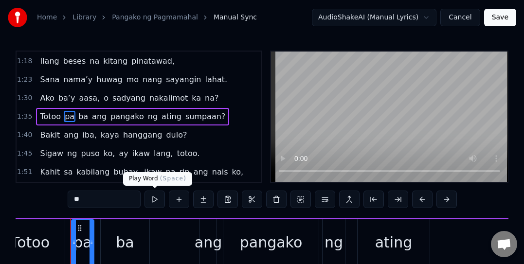
click at [154, 198] on button at bounding box center [154, 200] width 20 height 18
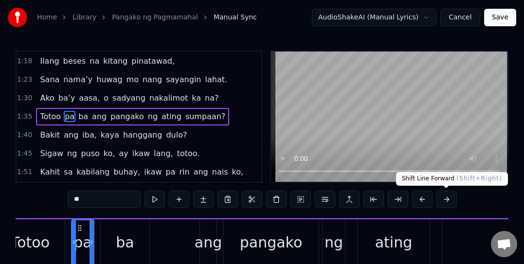
click at [381, 195] on button at bounding box center [446, 200] width 20 height 18
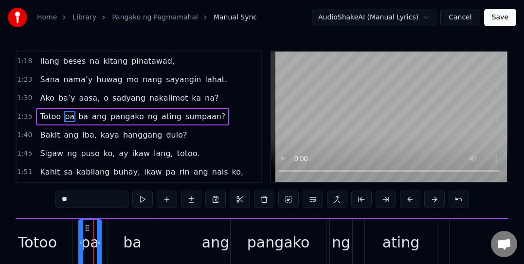
click at [65, 115] on span "pa" at bounding box center [70, 116] width 12 height 11
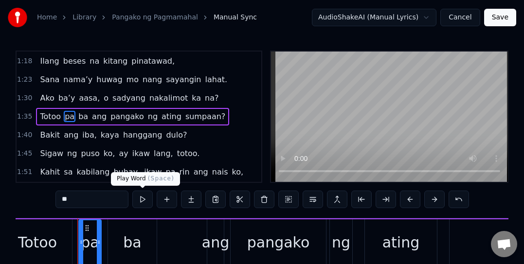
click at [142, 196] on button at bounding box center [142, 200] width 20 height 18
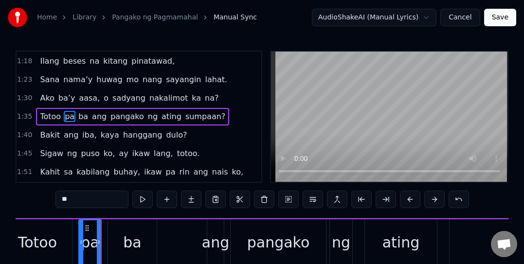
click at [83, 113] on div "Totoo pa ba ang pangako ng ating sumpaan?" at bounding box center [132, 117] width 193 height 18
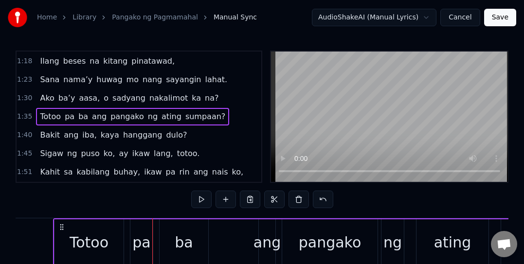
scroll to position [0, 13917]
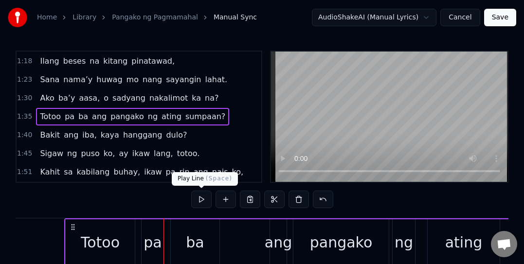
click at [205, 199] on button at bounding box center [201, 200] width 20 height 18
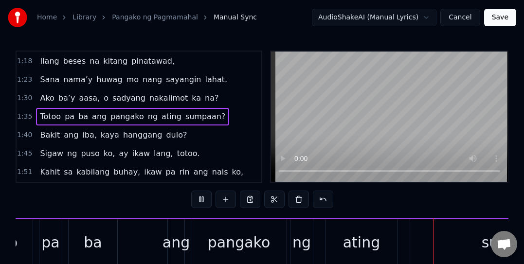
scroll to position [0, 14326]
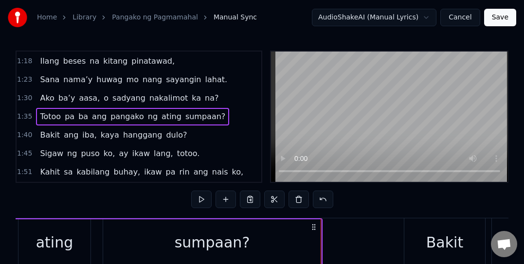
click at [199, 132] on div "1:40 Bakit ang iba, kaya hanggang dulo?" at bounding box center [139, 135] width 245 height 18
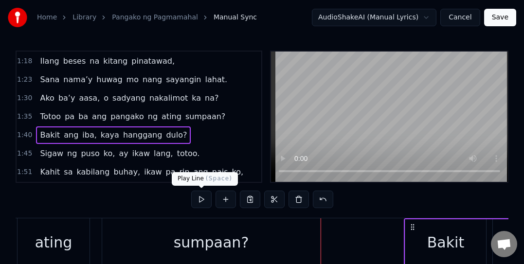
click at [201, 191] on button at bounding box center [201, 200] width 20 height 18
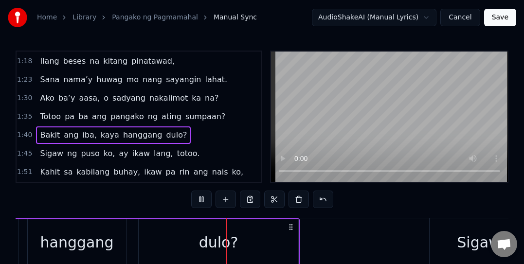
scroll to position [0, 15158]
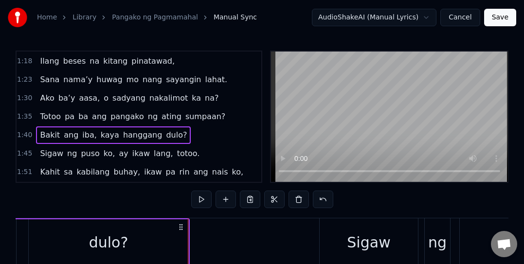
click at [204, 150] on div "1:45 Sigaw ng puso ko, ay ikaw lang, totoo." at bounding box center [139, 153] width 245 height 18
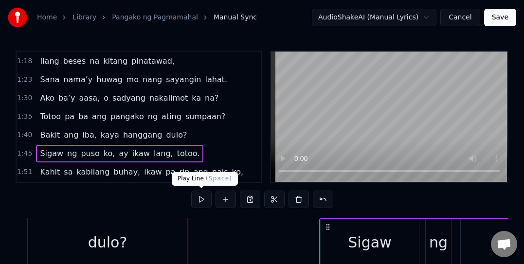
click at [200, 198] on button at bounding box center [201, 200] width 20 height 18
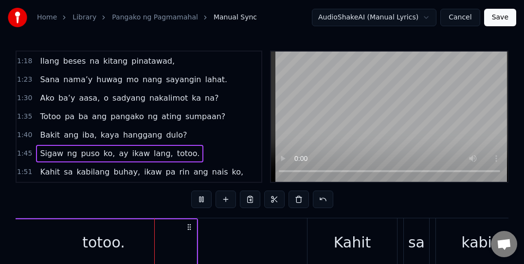
scroll to position [0, 15979]
click at [236, 171] on div "1:51 Kahit sa kabilang buhay, ikaw pa rin ang nais ko," at bounding box center [139, 172] width 245 height 18
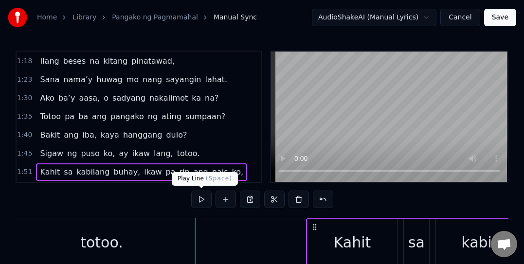
click at [197, 194] on button at bounding box center [201, 200] width 20 height 18
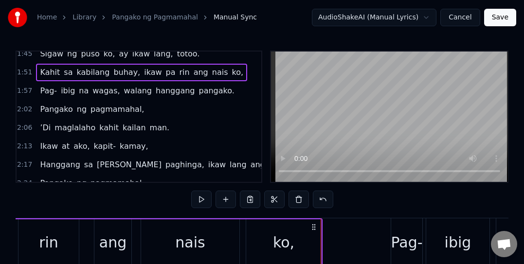
scroll to position [327, 0]
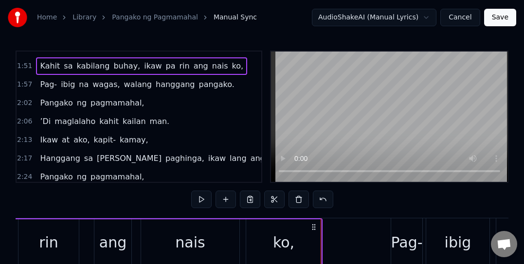
click at [228, 82] on div "1:57 Pag- ibig na wagas, walang hanggang pangako." at bounding box center [139, 84] width 245 height 18
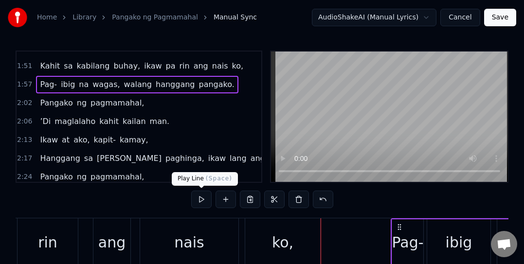
click at [204, 194] on button at bounding box center [201, 200] width 20 height 18
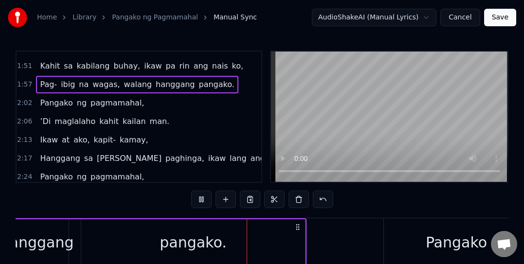
scroll to position [0, 17621]
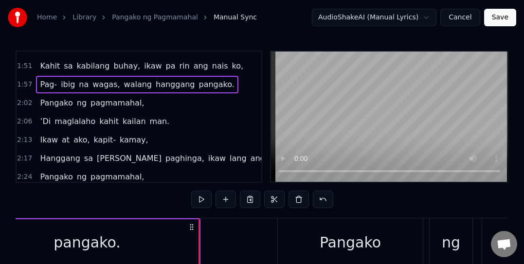
click at [220, 102] on div "2:02 Pangako ng pagmamahal," at bounding box center [139, 103] width 245 height 18
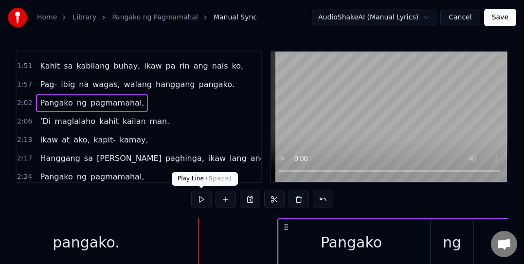
click at [201, 194] on button at bounding box center [201, 200] width 20 height 18
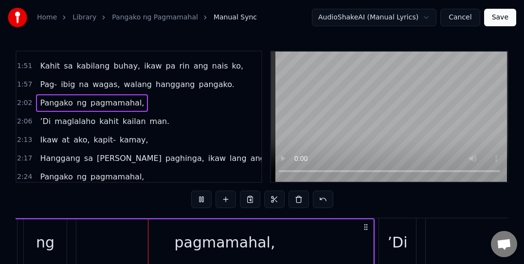
scroll to position [0, 18028]
click at [222, 121] on div "2:06 ’Di maglalaho kahit kailan man." at bounding box center [139, 121] width 245 height 18
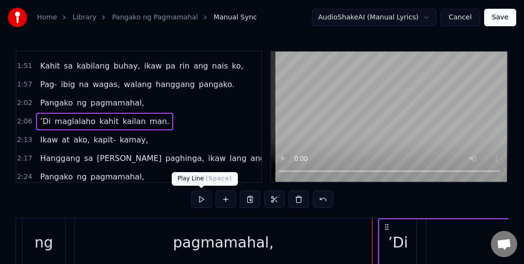
click at [198, 198] on button at bounding box center [201, 200] width 20 height 18
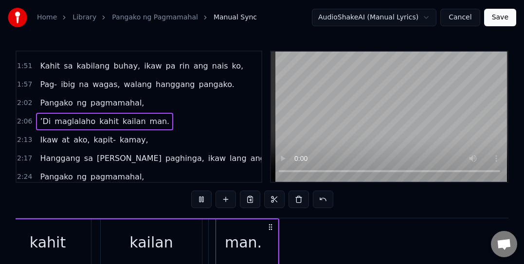
scroll to position [0, 18873]
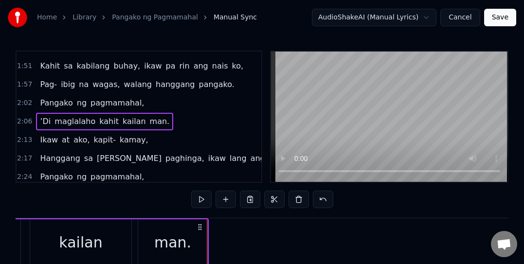
click at [214, 142] on div "2:13 Ikaw at ako, kapit- kamay," at bounding box center [139, 140] width 245 height 18
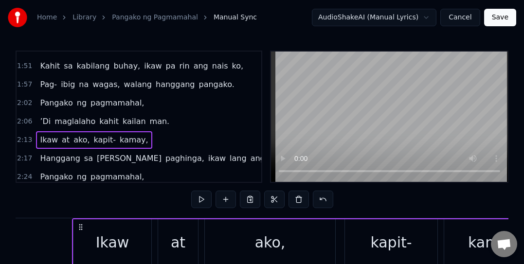
scroll to position [0, 19474]
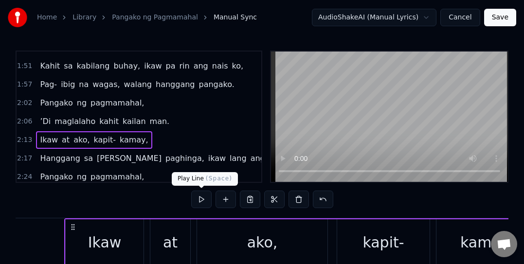
click at [198, 192] on button at bounding box center [201, 200] width 20 height 18
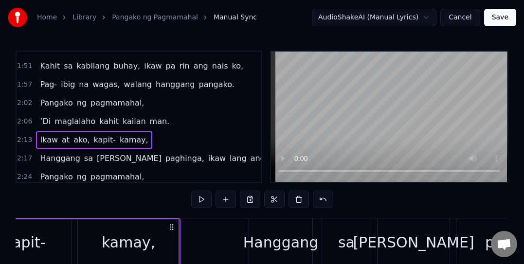
scroll to position [0, 19879]
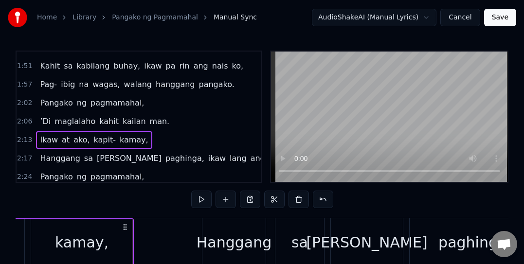
click at [244, 155] on div "2:17 Hanggang [PERSON_NAME] paghinga, ikaw lang [PERSON_NAME]." at bounding box center [139, 158] width 245 height 18
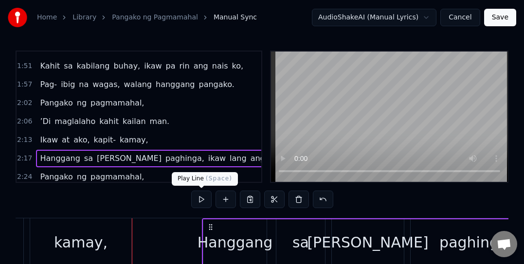
click at [202, 197] on button at bounding box center [201, 200] width 20 height 18
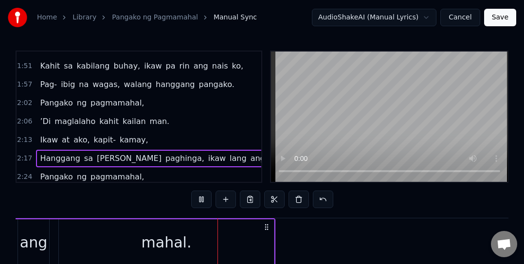
scroll to position [0, 20712]
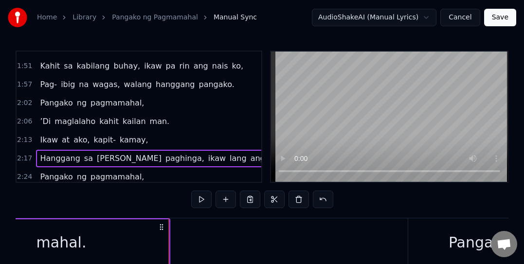
click at [203, 176] on div "2:24 Pangako ng pagmamahal," at bounding box center [139, 177] width 245 height 18
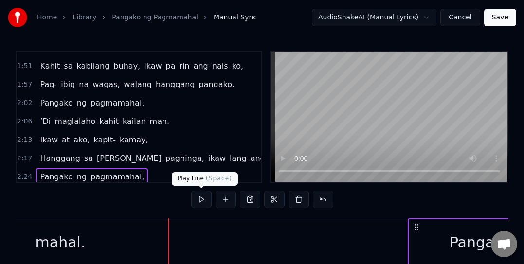
click at [199, 195] on button at bounding box center [201, 200] width 20 height 18
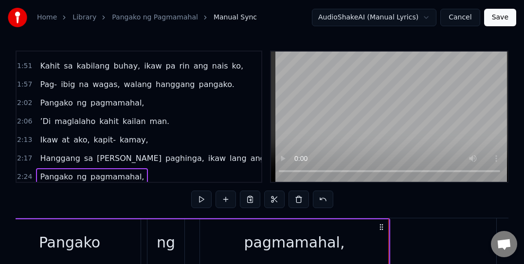
scroll to position [387, 0]
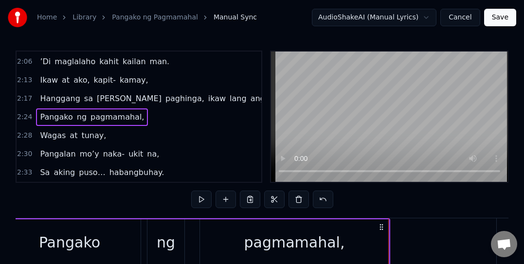
click at [187, 135] on div "2:28 Wagas at tunay," at bounding box center [139, 135] width 245 height 18
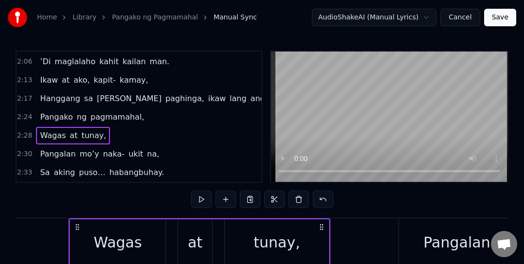
scroll to position [0, 21554]
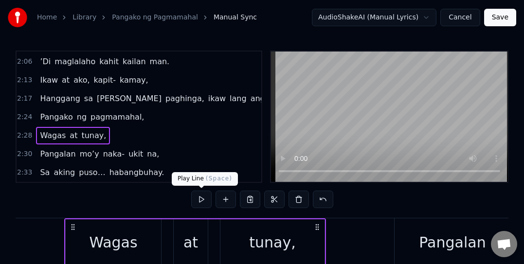
click at [199, 199] on button at bounding box center [201, 200] width 20 height 18
click at [193, 154] on div "2:30 Pangalan mo’y naka- ukit na," at bounding box center [139, 154] width 245 height 18
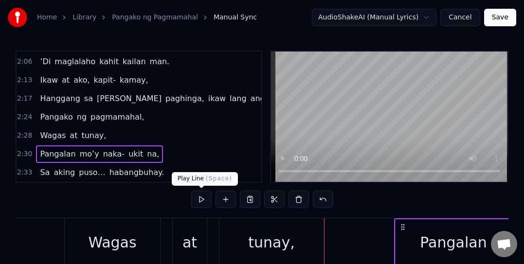
click at [199, 197] on button at bounding box center [201, 200] width 20 height 18
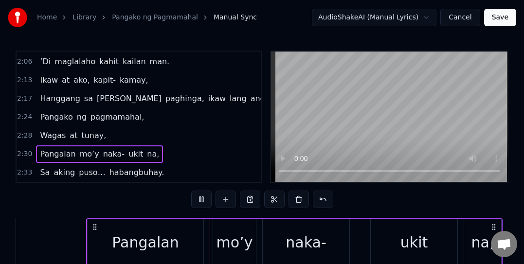
scroll to position [0, 21956]
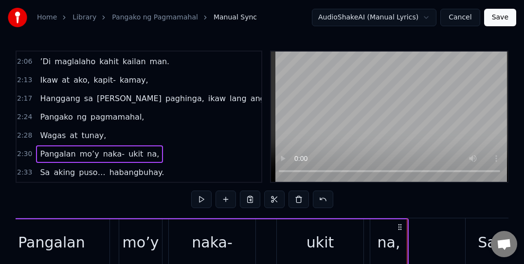
click at [195, 170] on div "2:33 Sa aking puso… habangbuhay." at bounding box center [139, 172] width 245 height 18
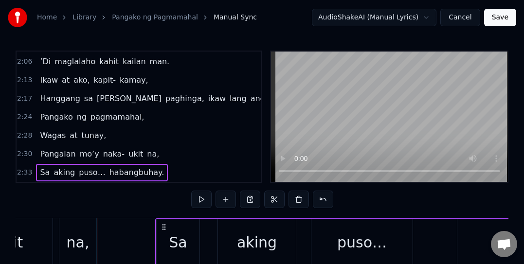
scroll to position [0, 22357]
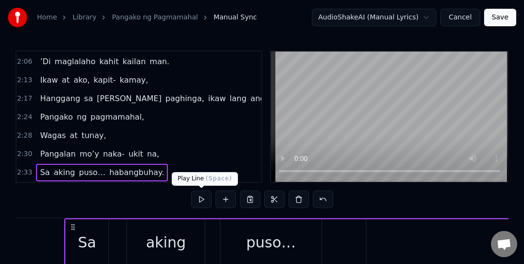
click at [196, 197] on button at bounding box center [201, 200] width 20 height 18
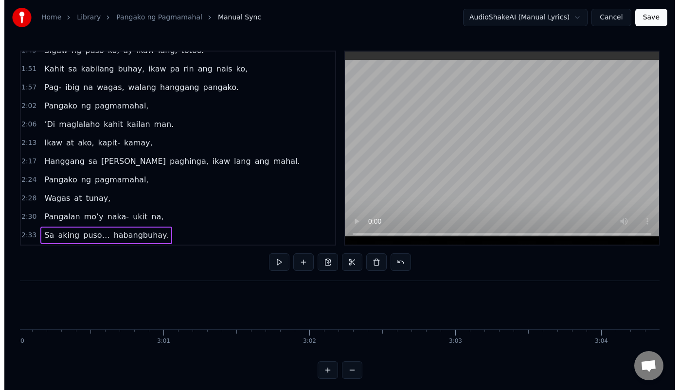
scroll to position [0, 26263]
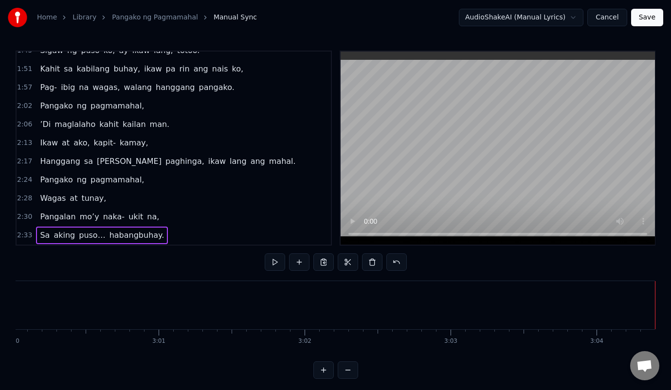
click at [381, 15] on button "Save" at bounding box center [647, 18] width 32 height 18
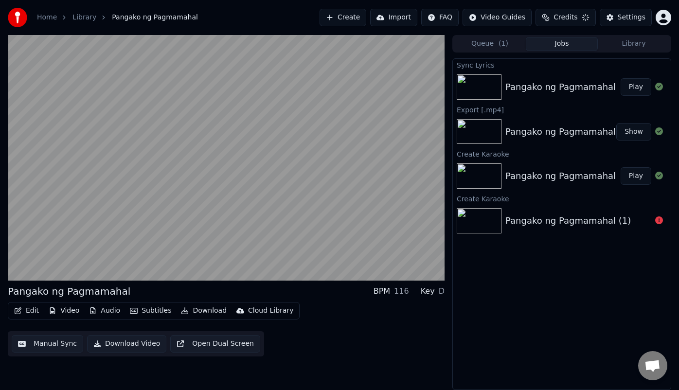
drag, startPoint x: 326, startPoint y: 354, endPoint x: 323, endPoint y: 318, distance: 36.1
click at [323, 272] on div "Pangako ng Pagmamahal BPM 116 Key D Edit Video Audio Subtitles Download Cloud L…" at bounding box center [226, 212] width 437 height 355
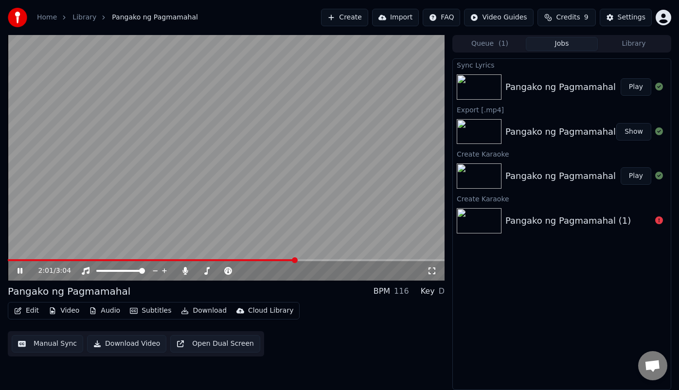
click at [302, 272] on div "2:01 / 3:04 Pangako ng Pagmamahal BPM 116 Key D Edit Video Audio Subtitles Down…" at bounding box center [226, 212] width 437 height 355
click at [18, 271] on icon at bounding box center [20, 270] width 6 height 7
click at [381, 272] on div "Sync Lyrics Pangako ng Pagmamahal Play Export [.mp4] Pangako ng Pagmamahal Show…" at bounding box center [561, 224] width 219 height 332
drag, startPoint x: 105, startPoint y: 256, endPoint x: 10, endPoint y: 255, distance: 94.8
click at [22, 255] on video at bounding box center [226, 158] width 437 height 246
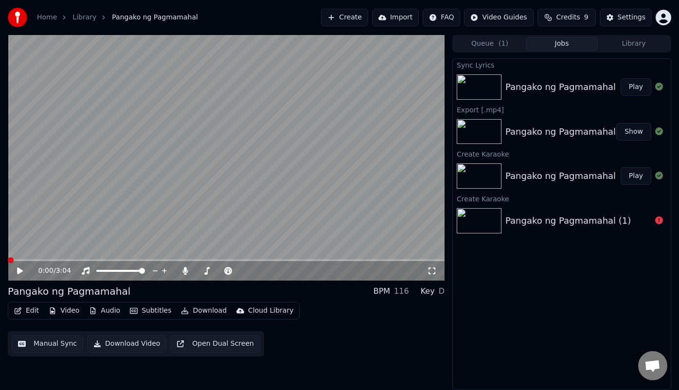
click at [8, 257] on span at bounding box center [11, 260] width 6 height 6
click at [16, 270] on icon at bounding box center [27, 271] width 22 height 8
click at [381, 272] on div "Sync Lyrics Pangako ng Pagmamahal Play Export [.mp4] Pangako ng Pagmamahal Show…" at bounding box center [561, 224] width 219 height 332
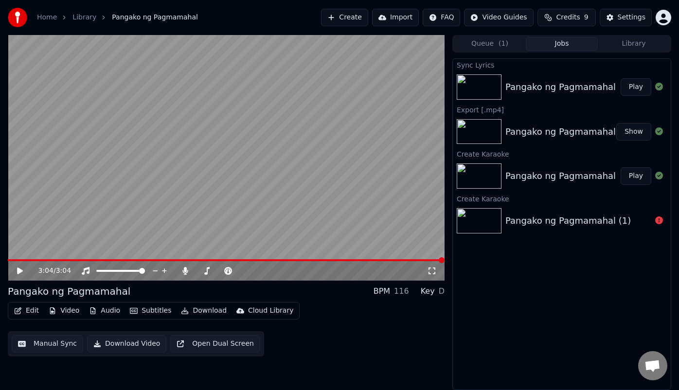
click at [381, 131] on button "Show" at bounding box center [633, 132] width 35 height 18
